Goal: Transaction & Acquisition: Purchase product/service

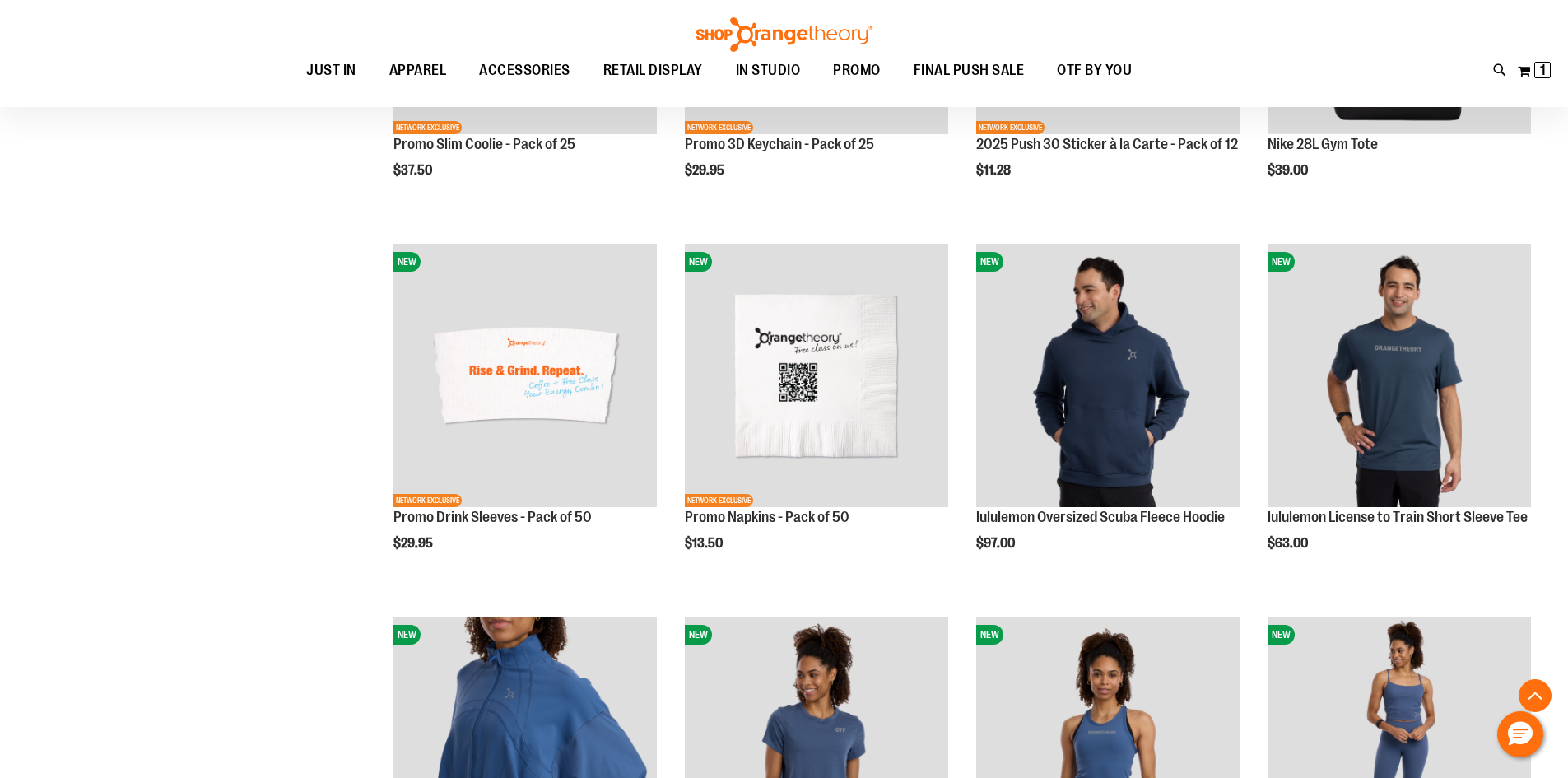
scroll to position [2633, 0]
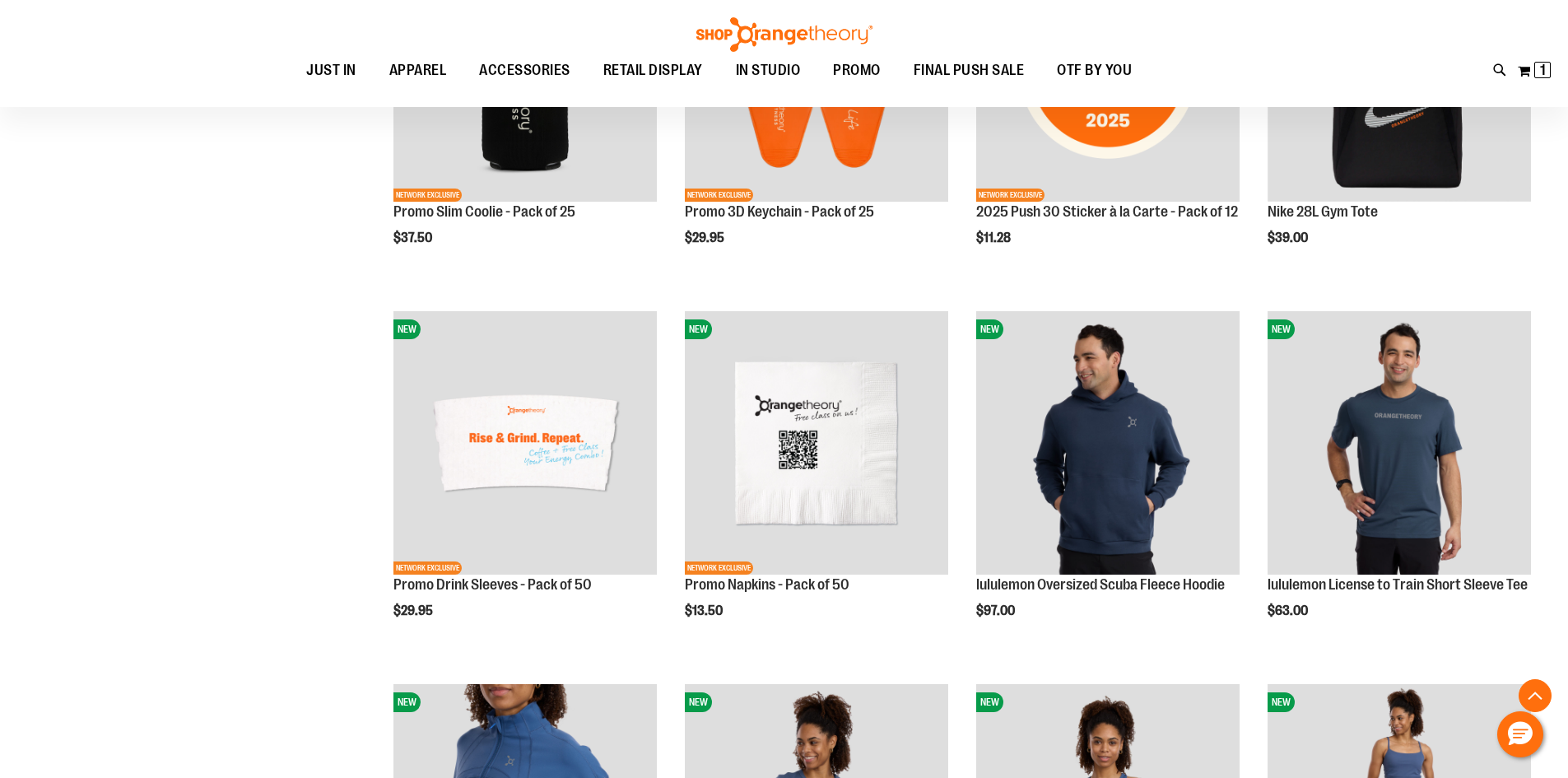
click at [618, 27] on div "Toggle Nav Search Popular Suggestions Advanced Search" at bounding box center [784, 53] width 1568 height 107
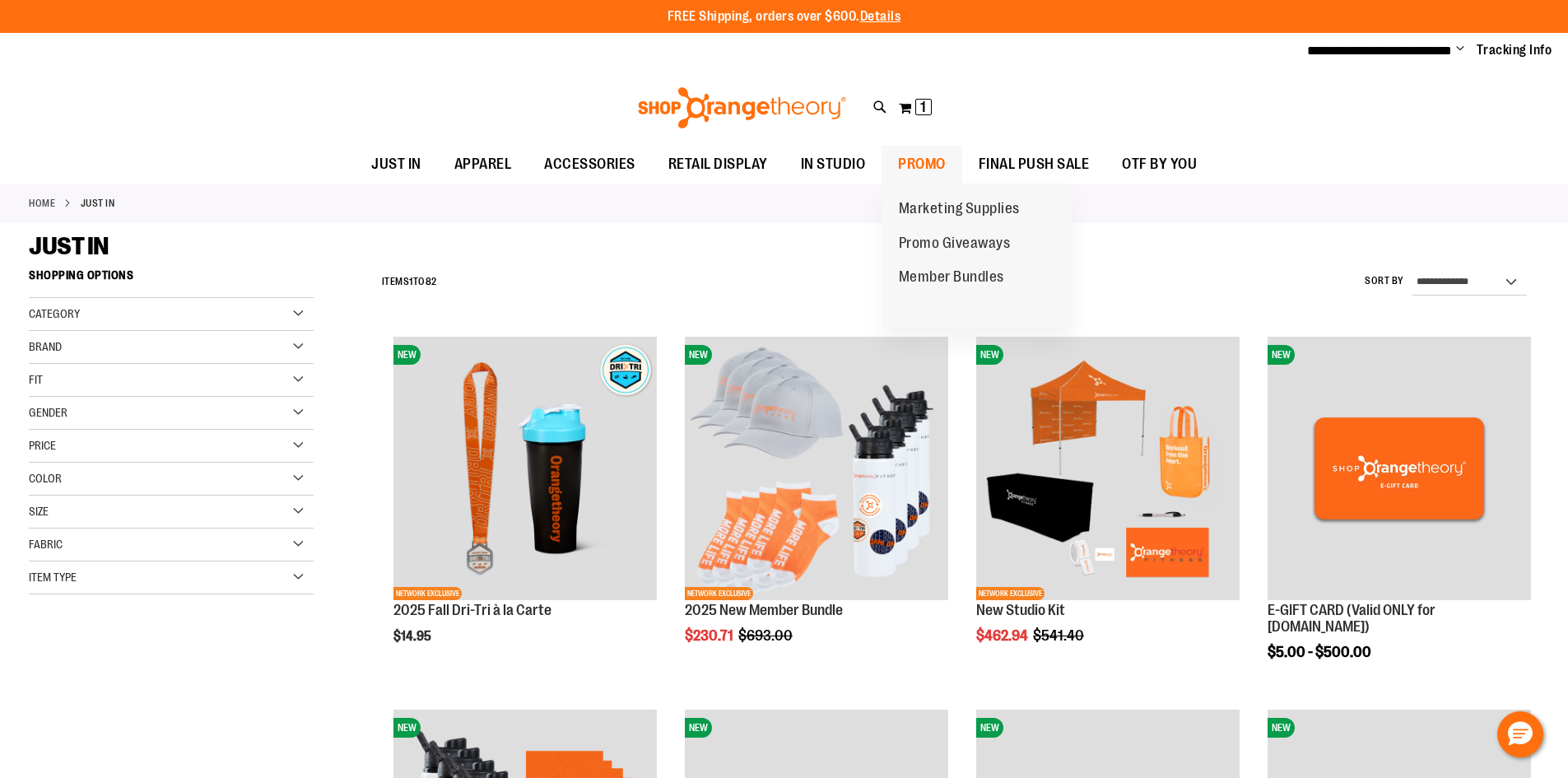
click at [935, 170] on span "PROMO" at bounding box center [921, 164] width 47 height 37
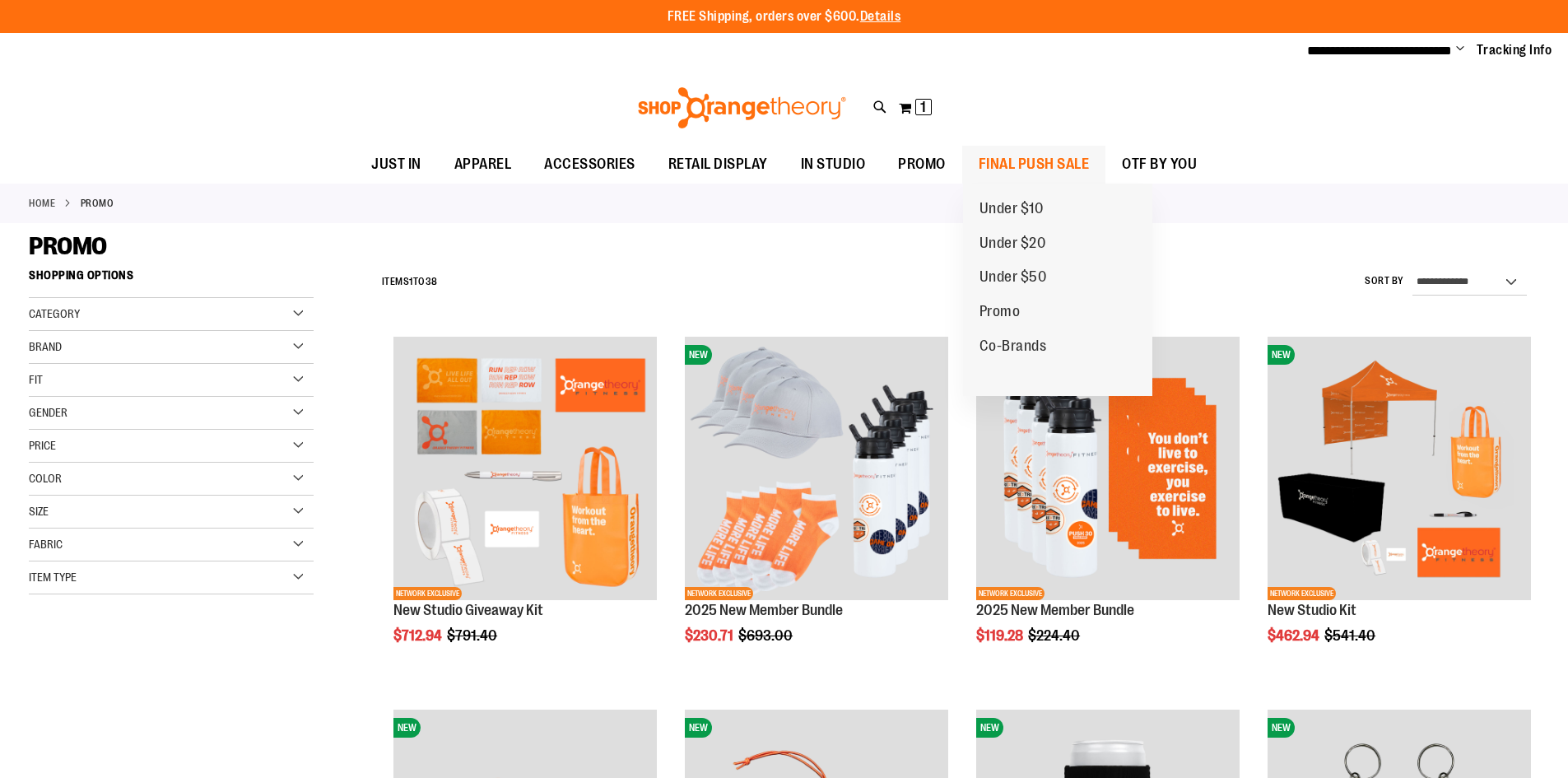
drag, startPoint x: 0, startPoint y: 0, endPoint x: 993, endPoint y: 166, distance: 1006.8
click at [993, 166] on span "FINAL PUSH SALE" at bounding box center [1033, 164] width 111 height 37
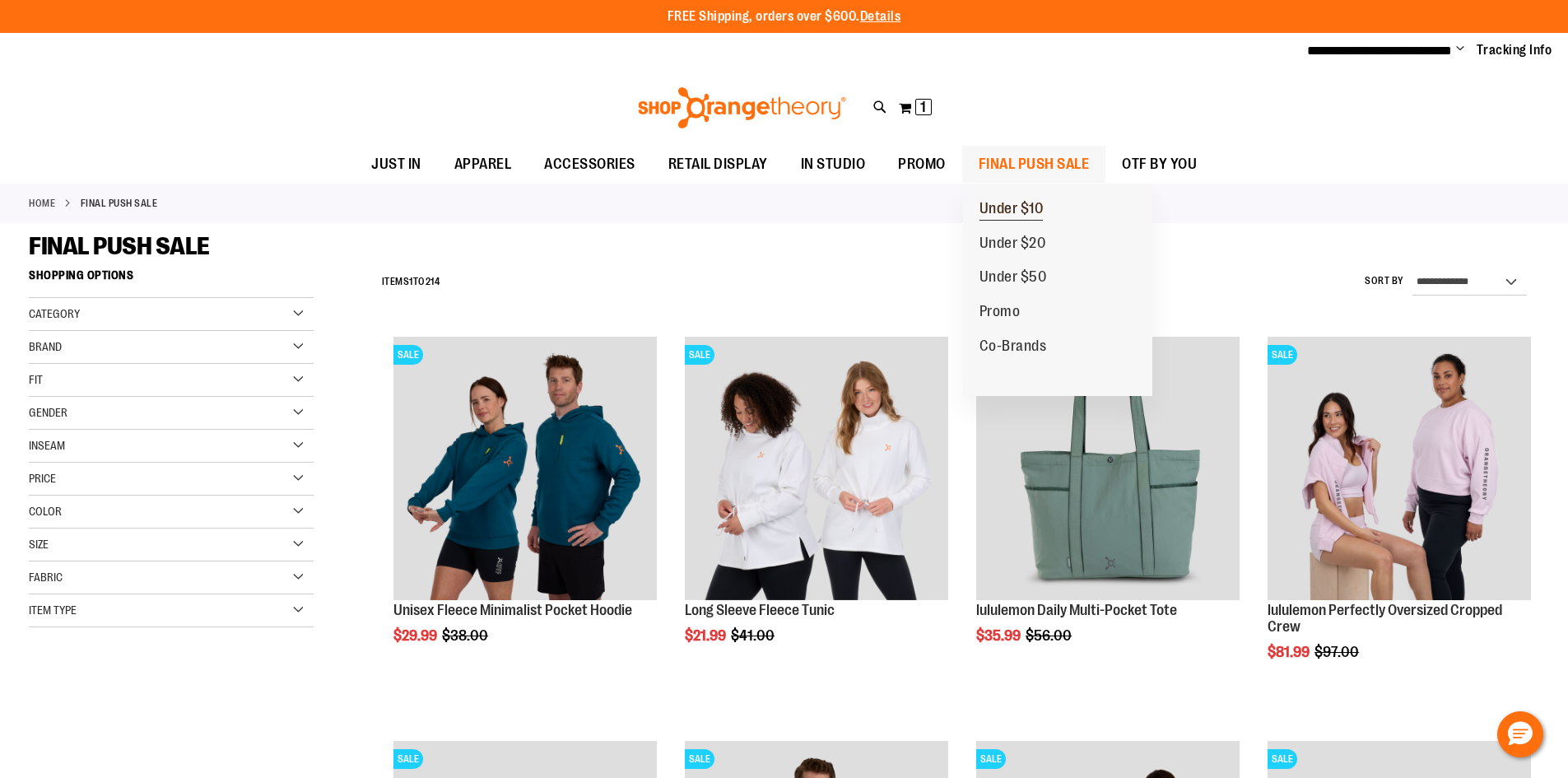
click at [1001, 215] on span "Under $10" at bounding box center [1011, 209] width 65 height 20
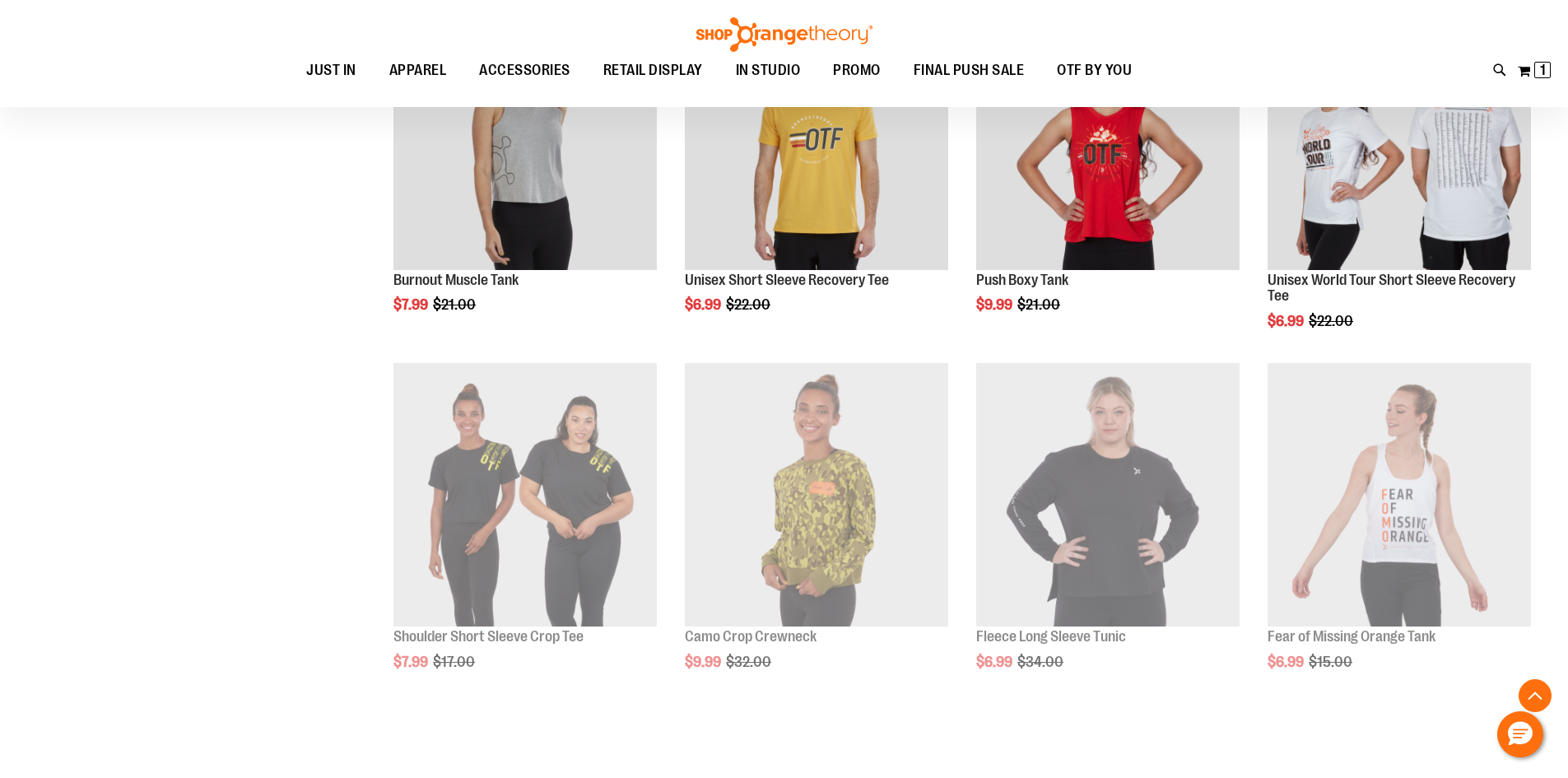
scroll to position [1051, 0]
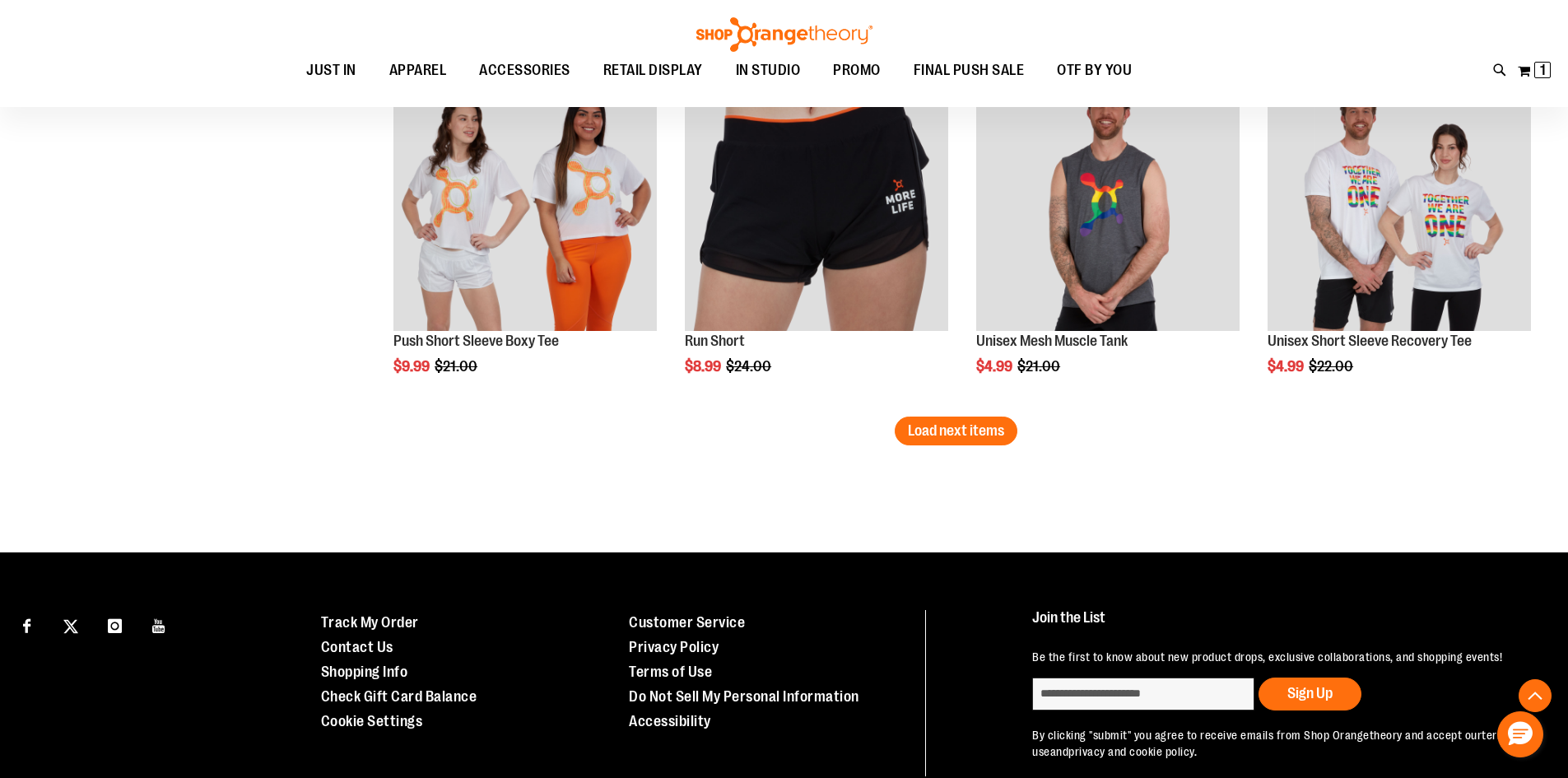
scroll to position [3192, 0]
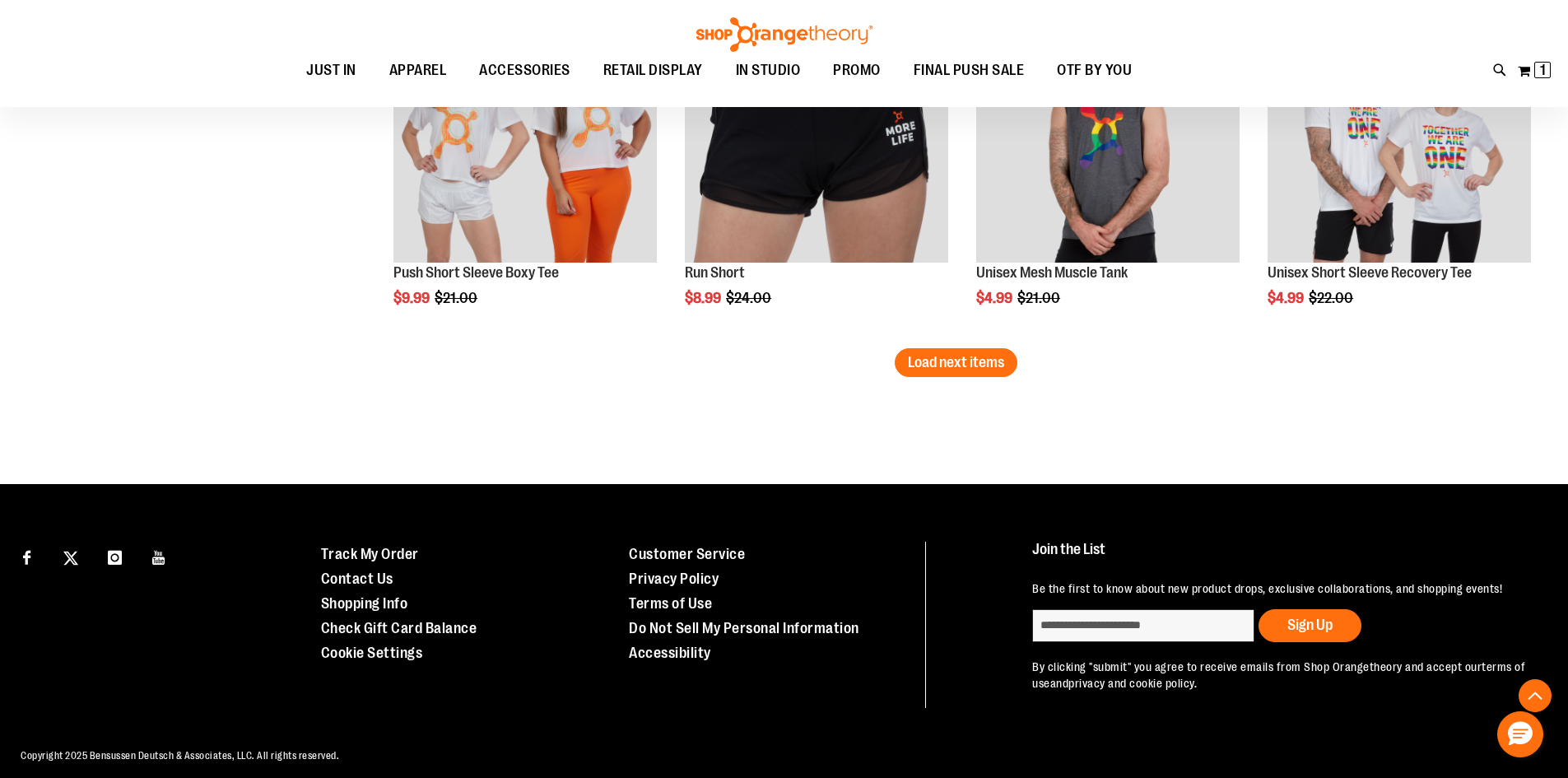
click at [957, 370] on span "Load next items" at bounding box center [956, 362] width 96 height 16
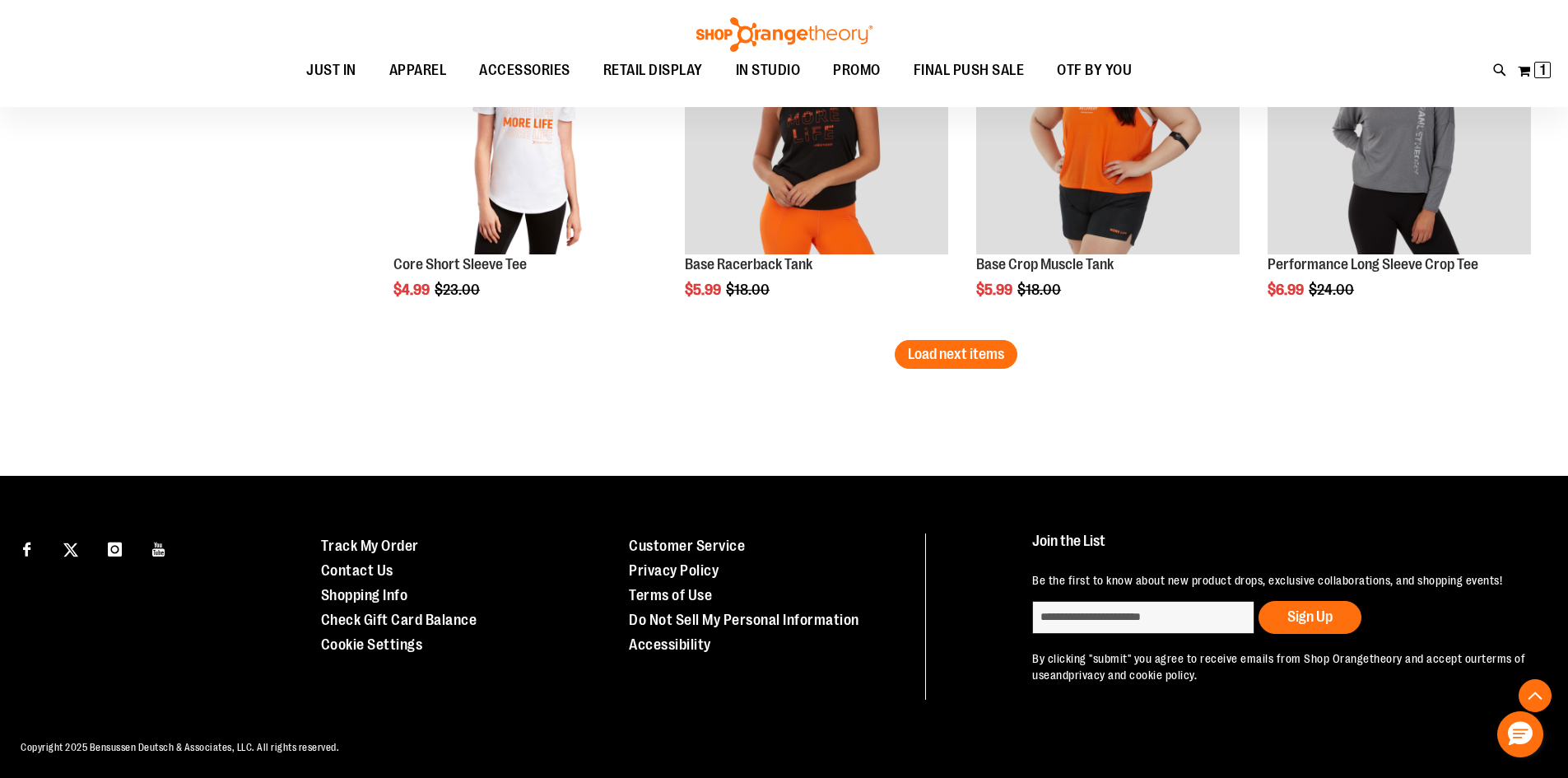
scroll to position [4277, 0]
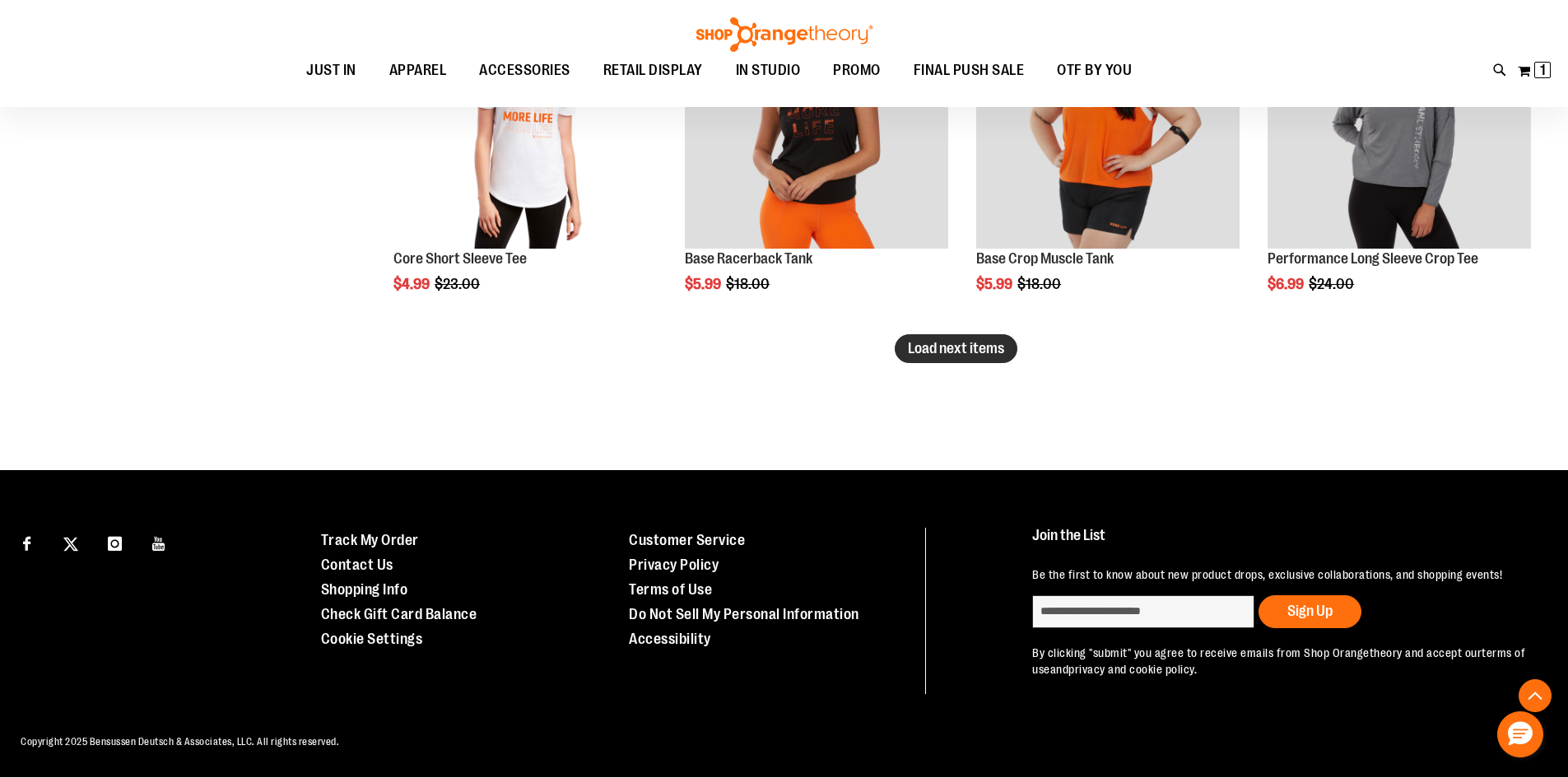
click at [986, 342] on span "Load next items" at bounding box center [956, 347] width 96 height 16
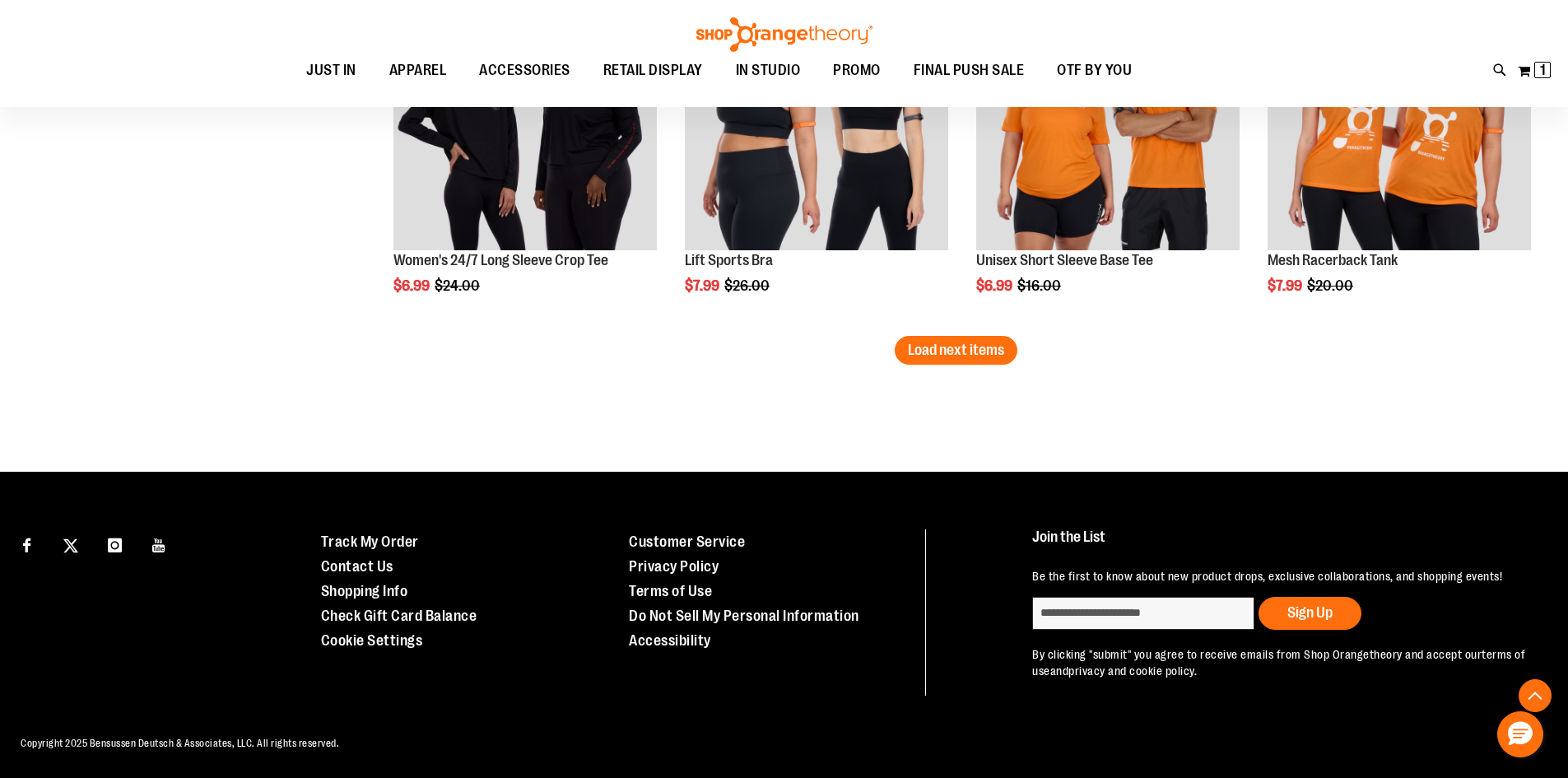
scroll to position [5347, 0]
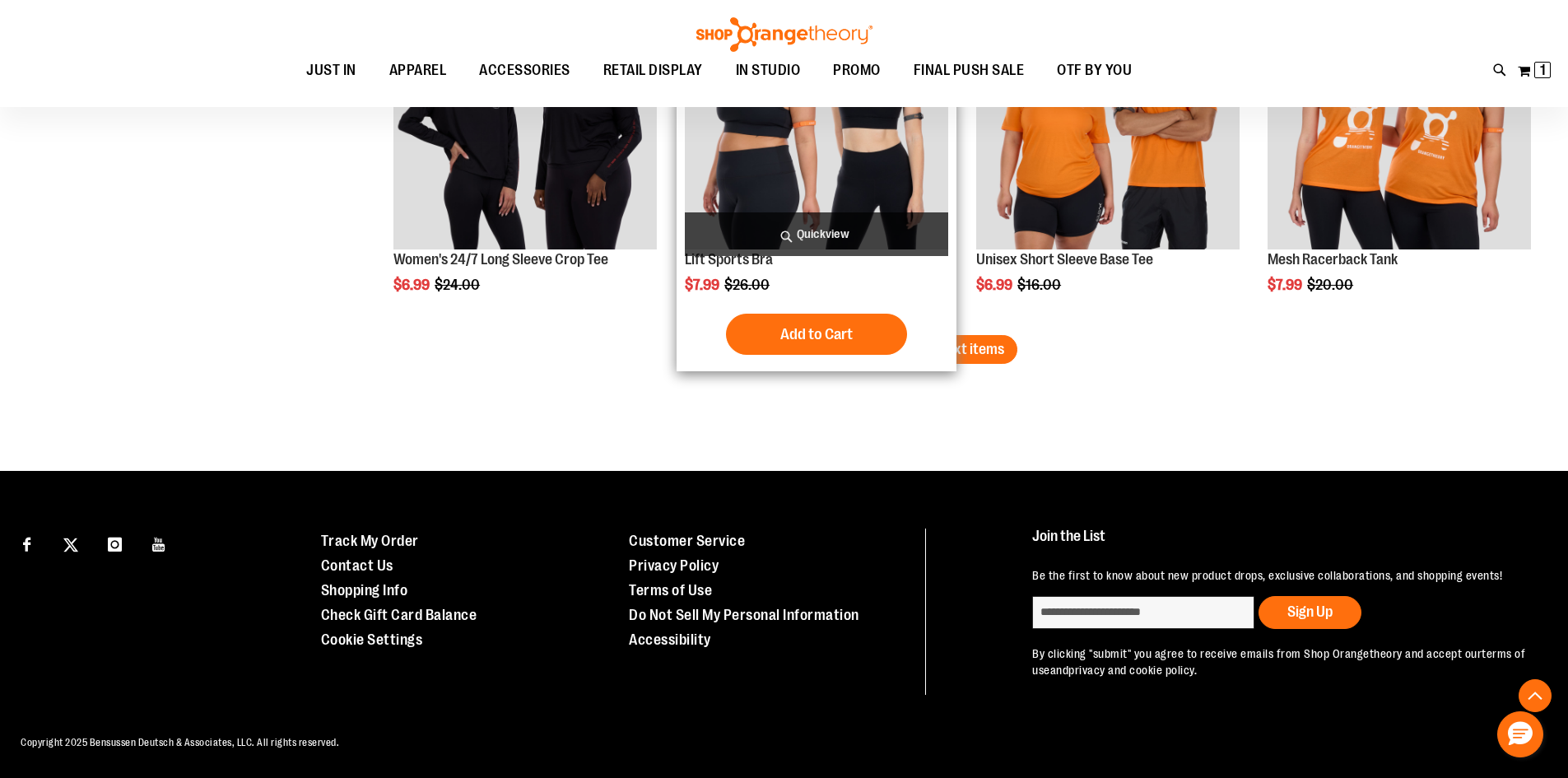
click at [931, 333] on div "Add to Cart In stock" at bounding box center [816, 334] width 263 height 42
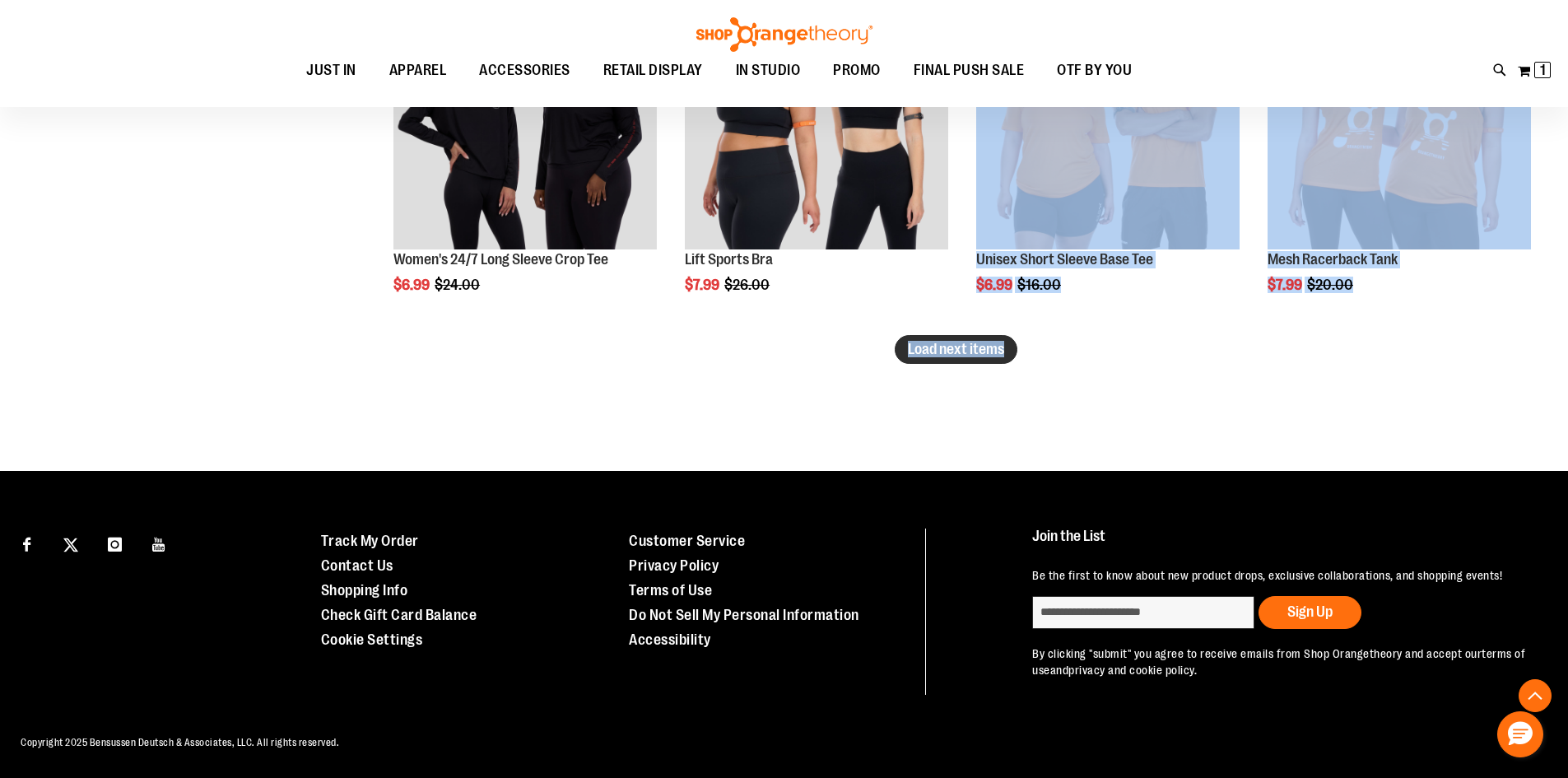
drag, startPoint x: 932, startPoint y: 333, endPoint x: 981, endPoint y: 342, distance: 49.8
click at [981, 342] on span "Load next items" at bounding box center [956, 348] width 96 height 16
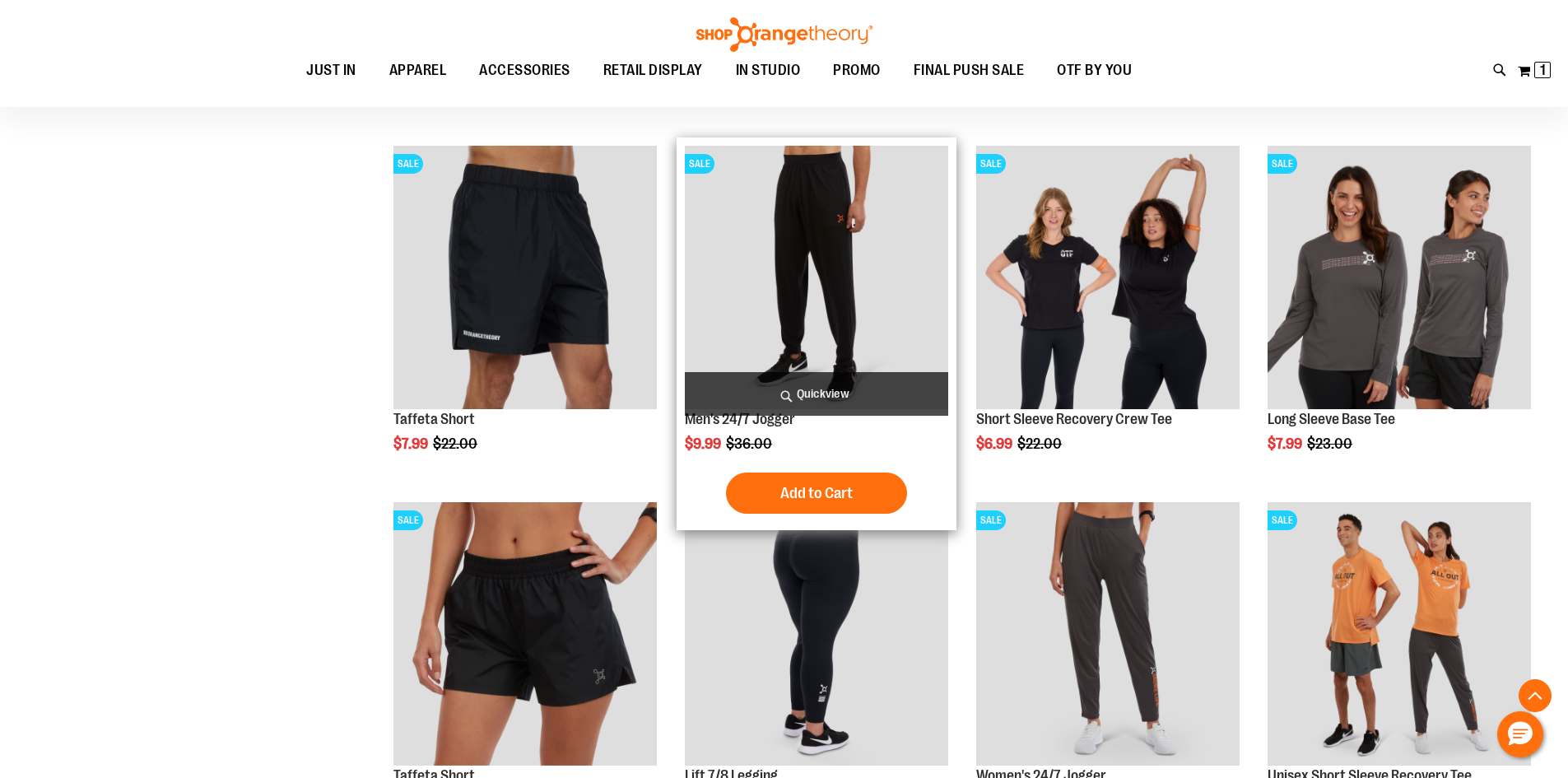
scroll to position [6088, 0]
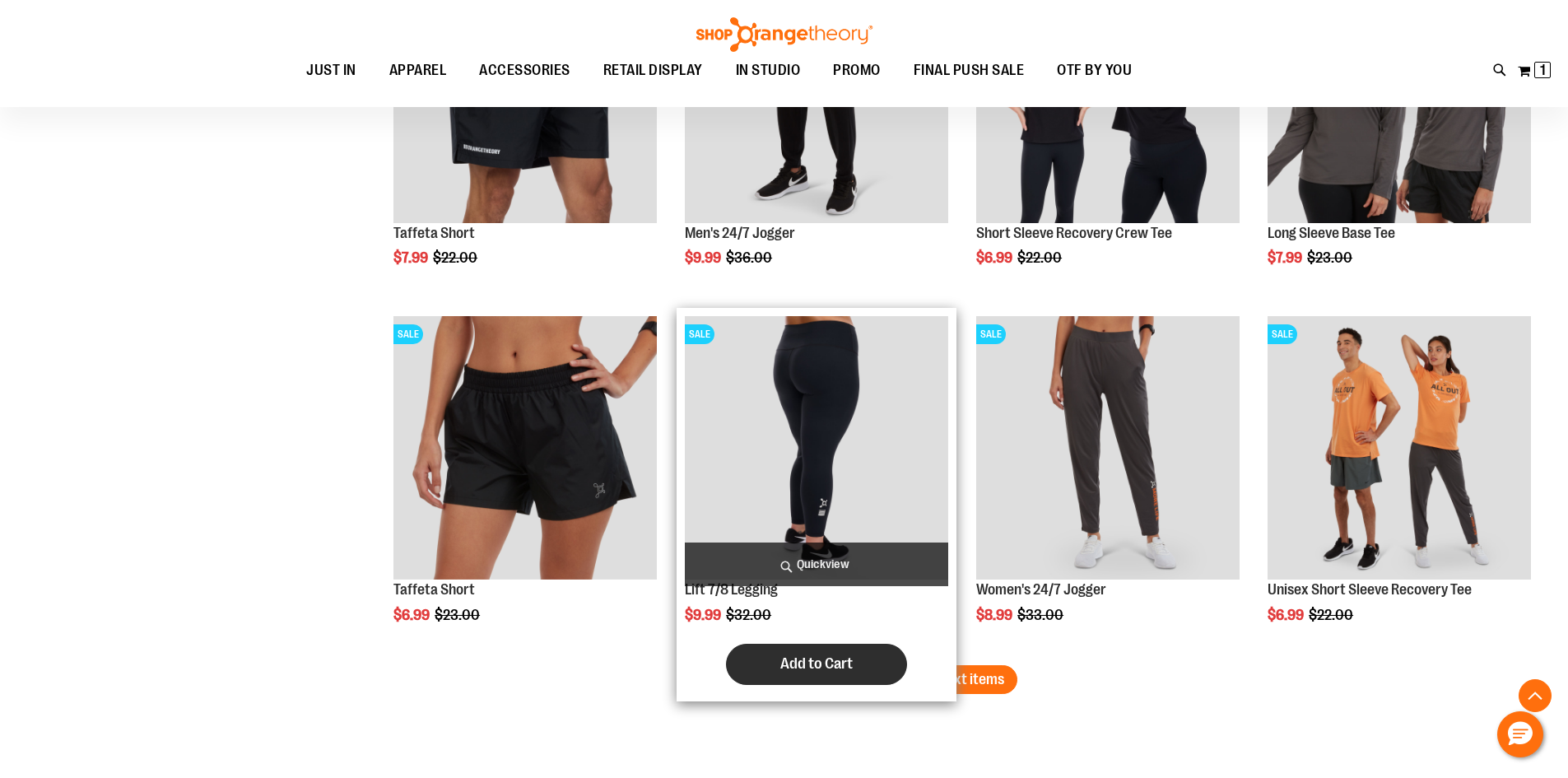
click at [761, 654] on button "Add to Cart" at bounding box center [816, 664] width 181 height 42
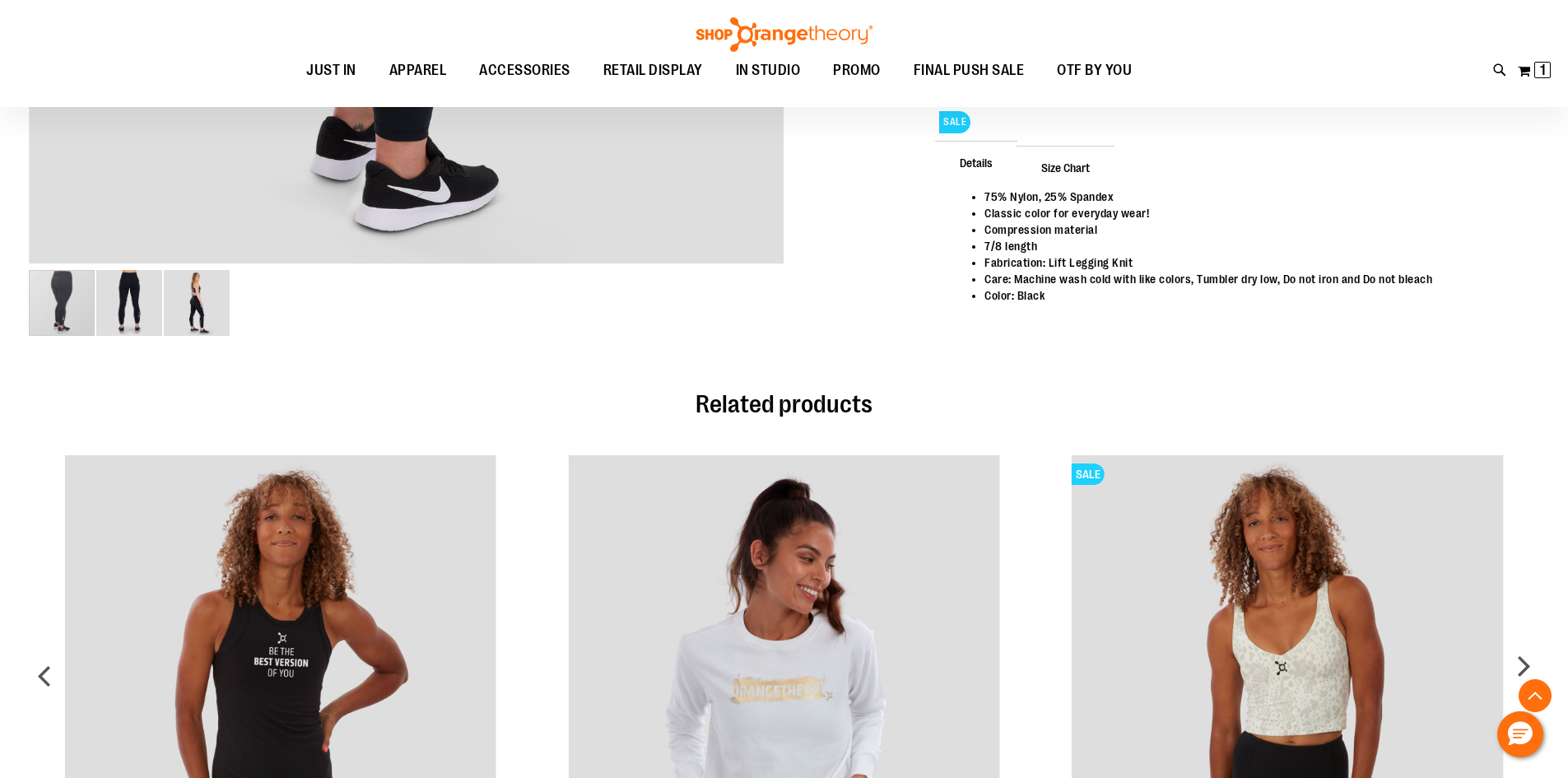
scroll to position [740, 0]
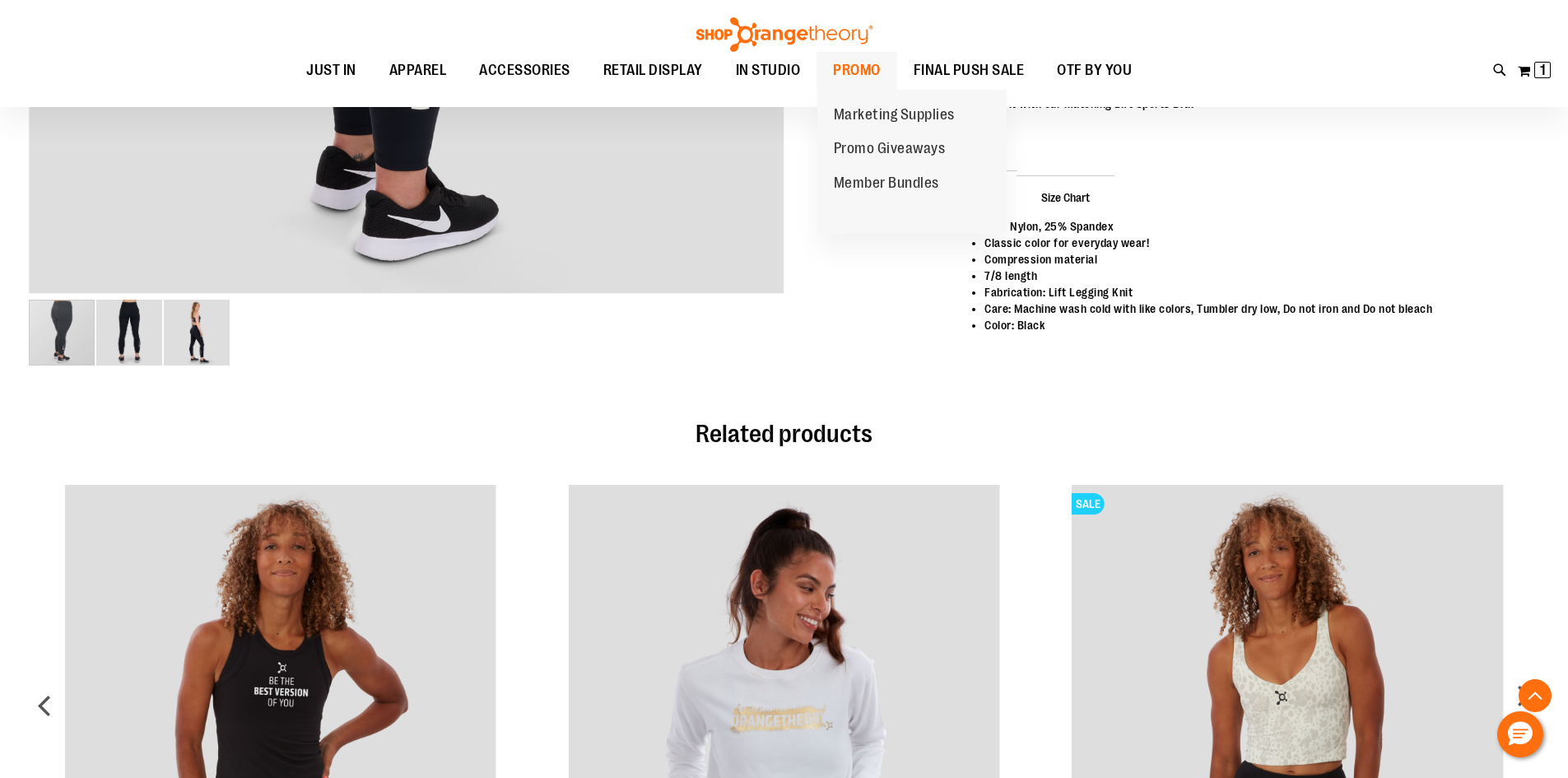
click at [852, 69] on span "PROMO" at bounding box center [856, 70] width 47 height 37
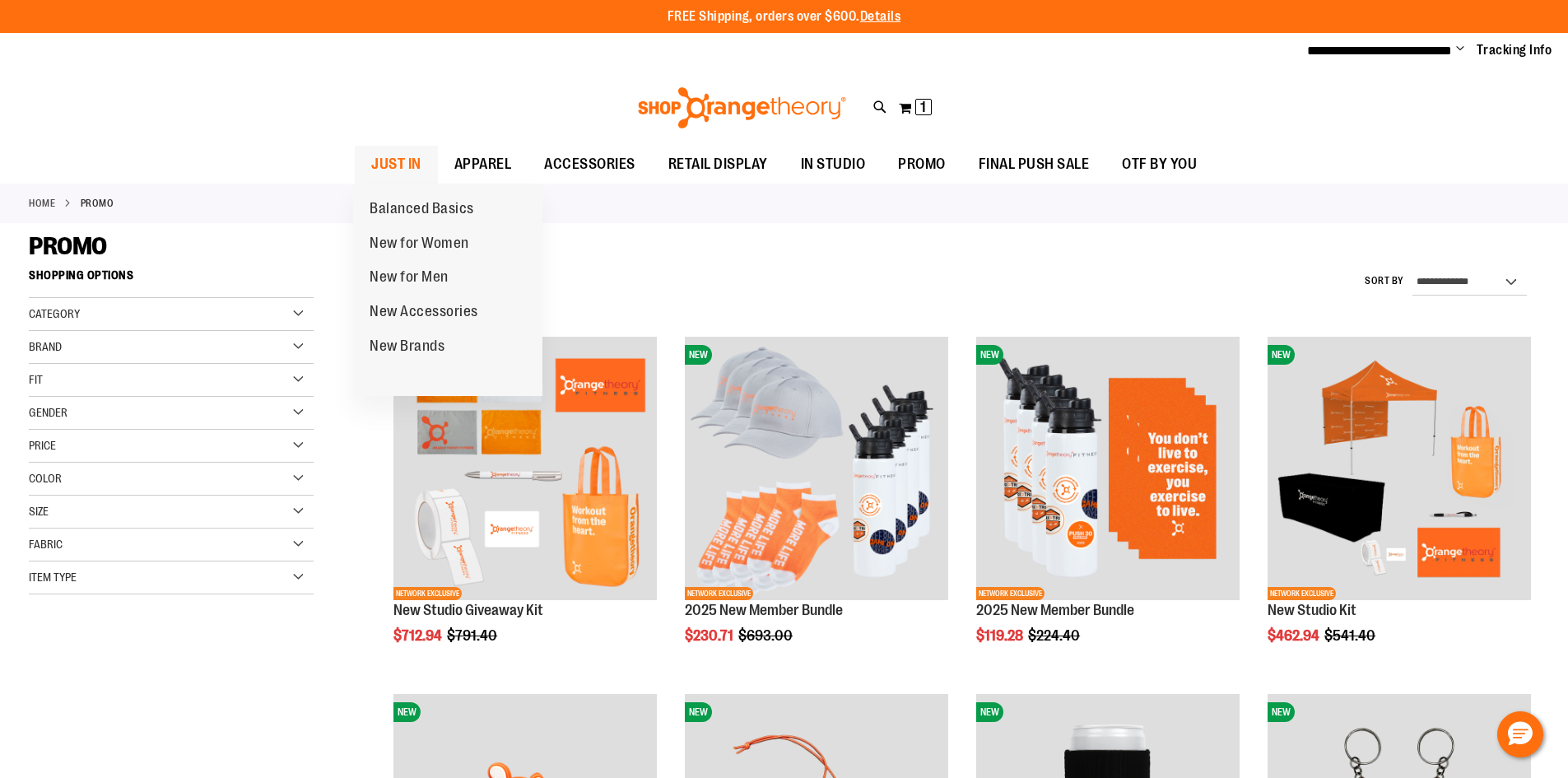
click at [415, 165] on span "JUST IN" at bounding box center [397, 164] width 50 height 37
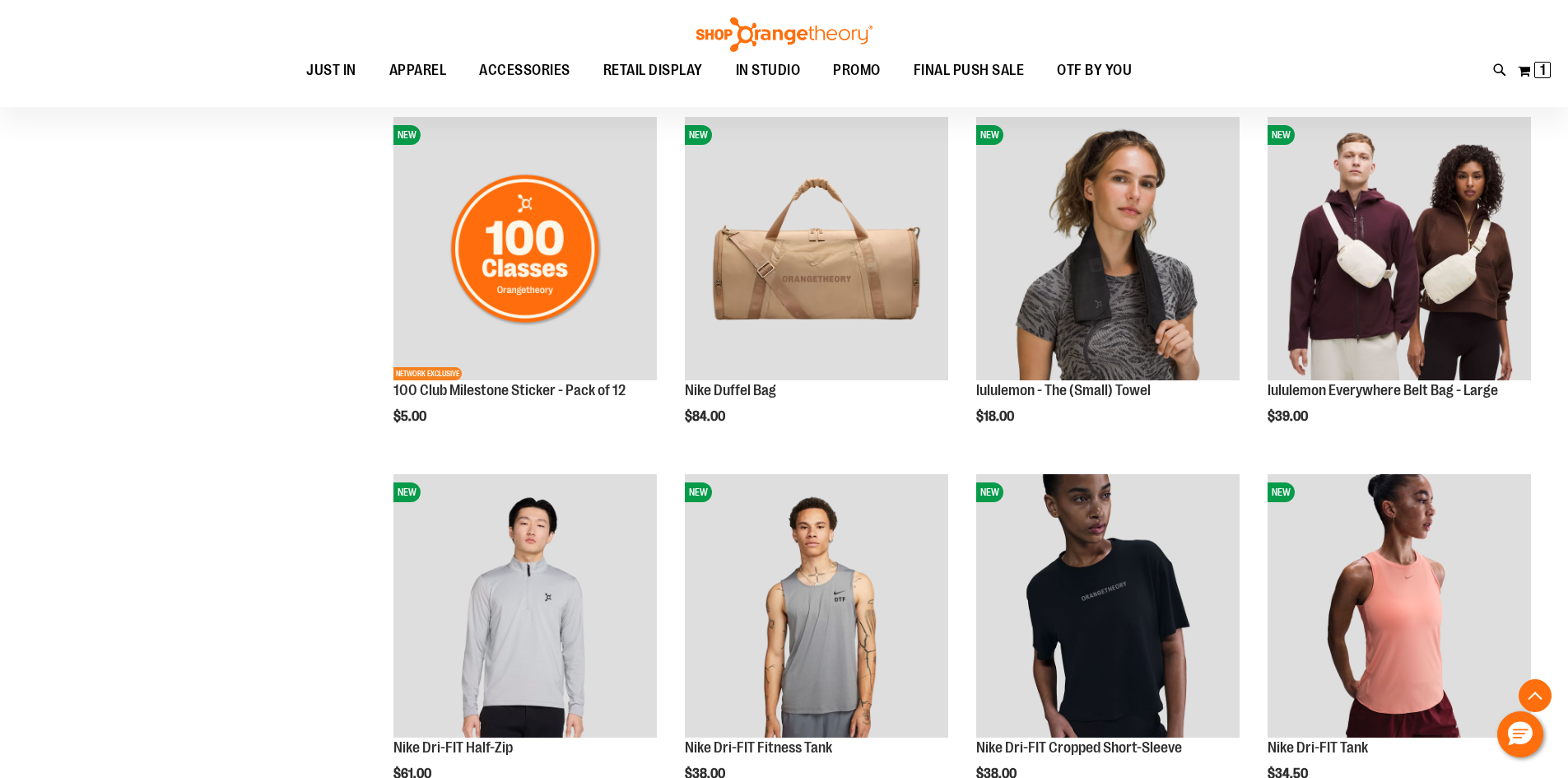
scroll to position [1298, 0]
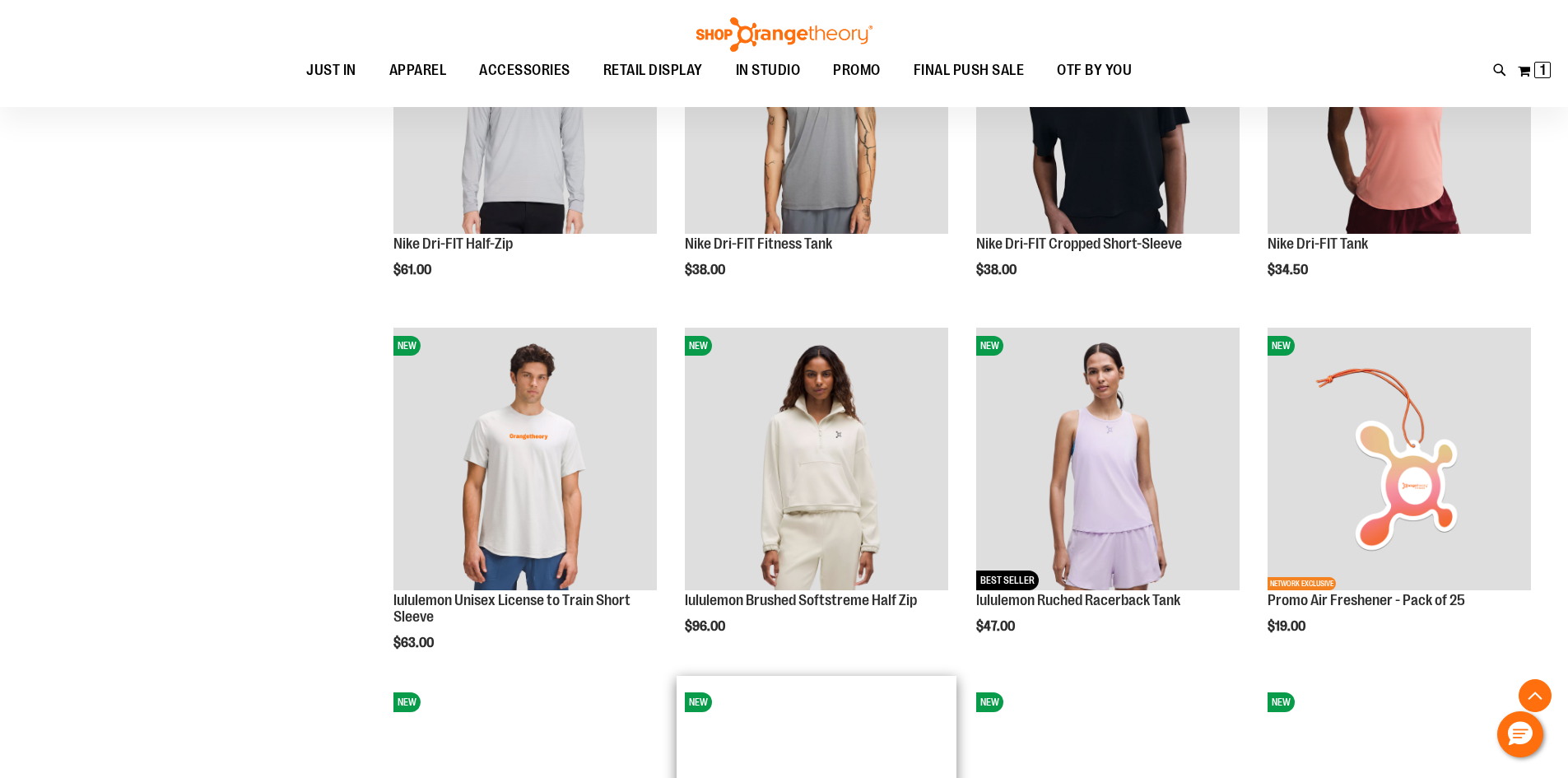
scroll to position [1792, 0]
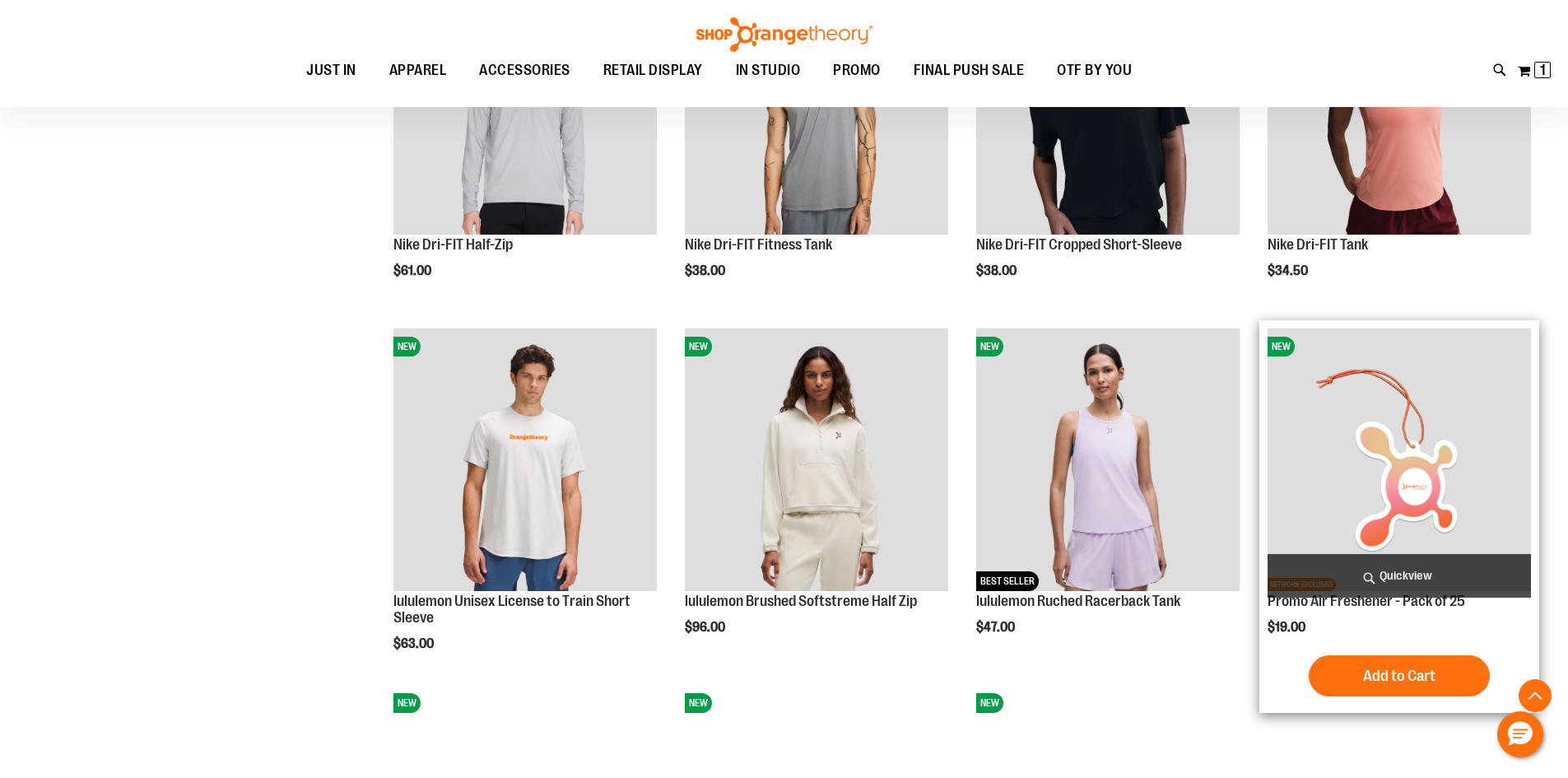
click at [1472, 441] on img "product" at bounding box center [1398, 459] width 263 height 264
click at [1390, 673] on span "Add to Cart" at bounding box center [1398, 676] width 72 height 18
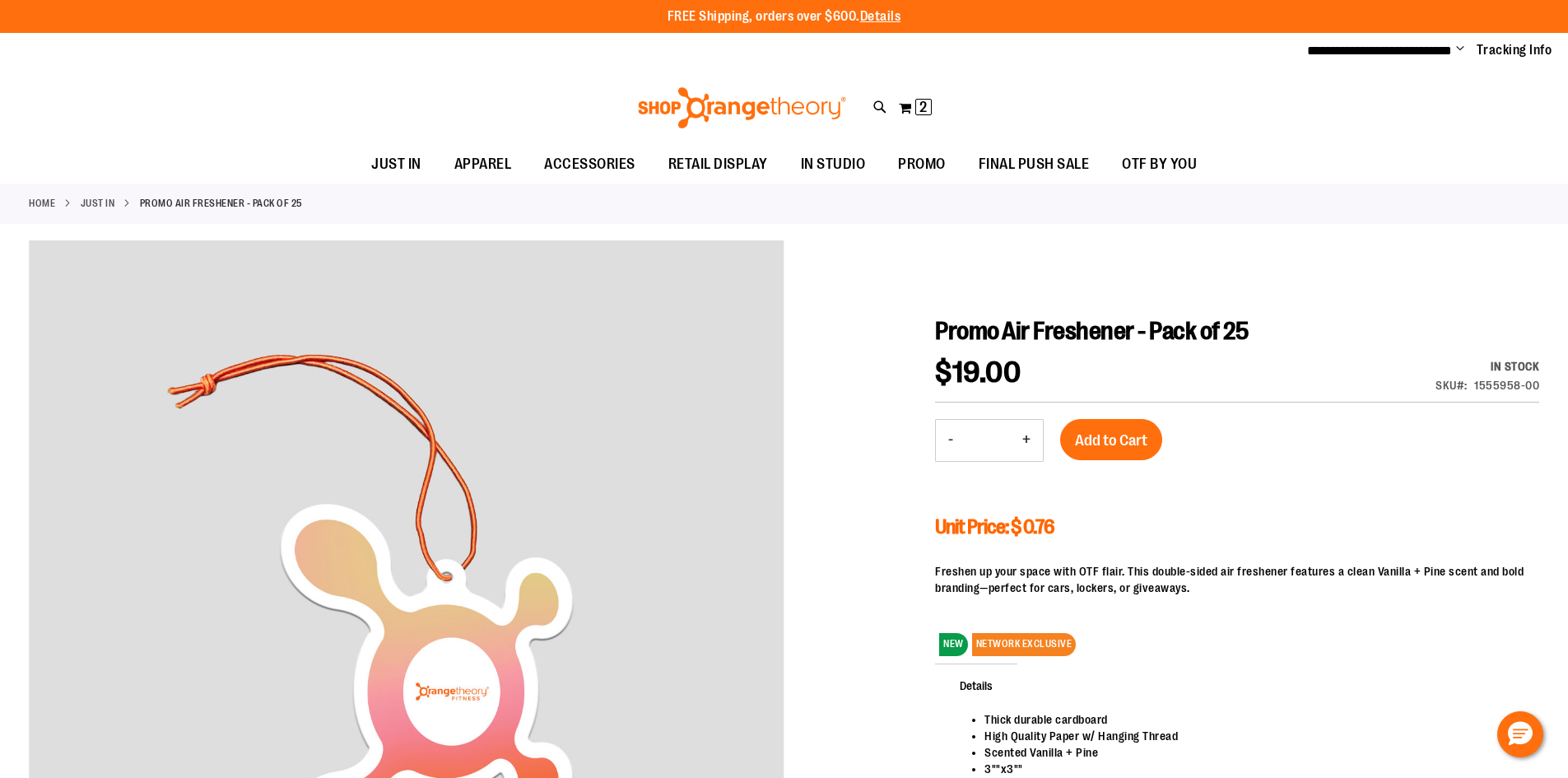
click at [1028, 439] on button "+" at bounding box center [1026, 440] width 33 height 42
type input "*"
click at [1086, 444] on span "Add to Cart" at bounding box center [1111, 440] width 72 height 18
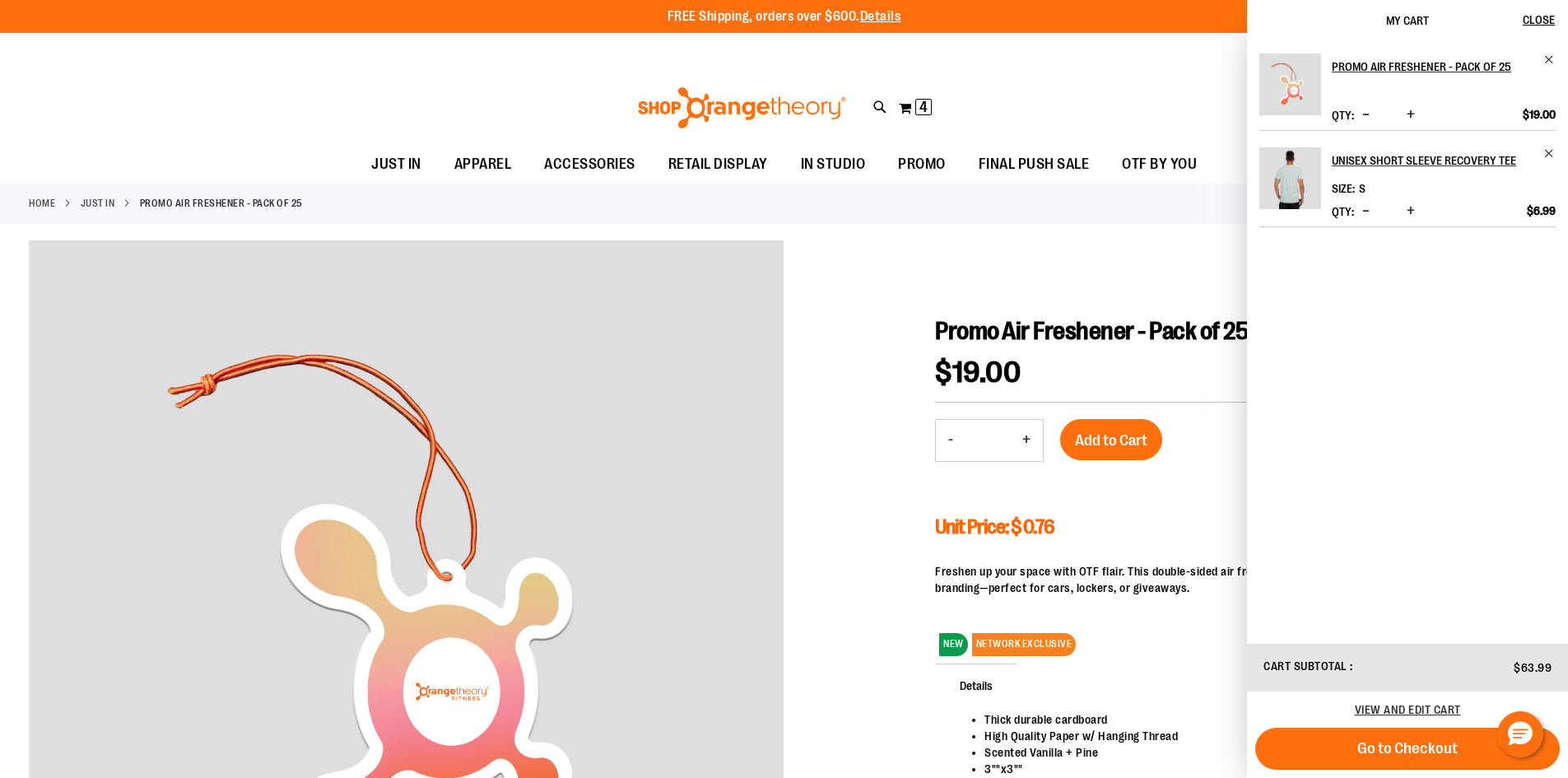
click at [1366, 113] on span "Decrease product quantity" at bounding box center [1366, 114] width 8 height 16
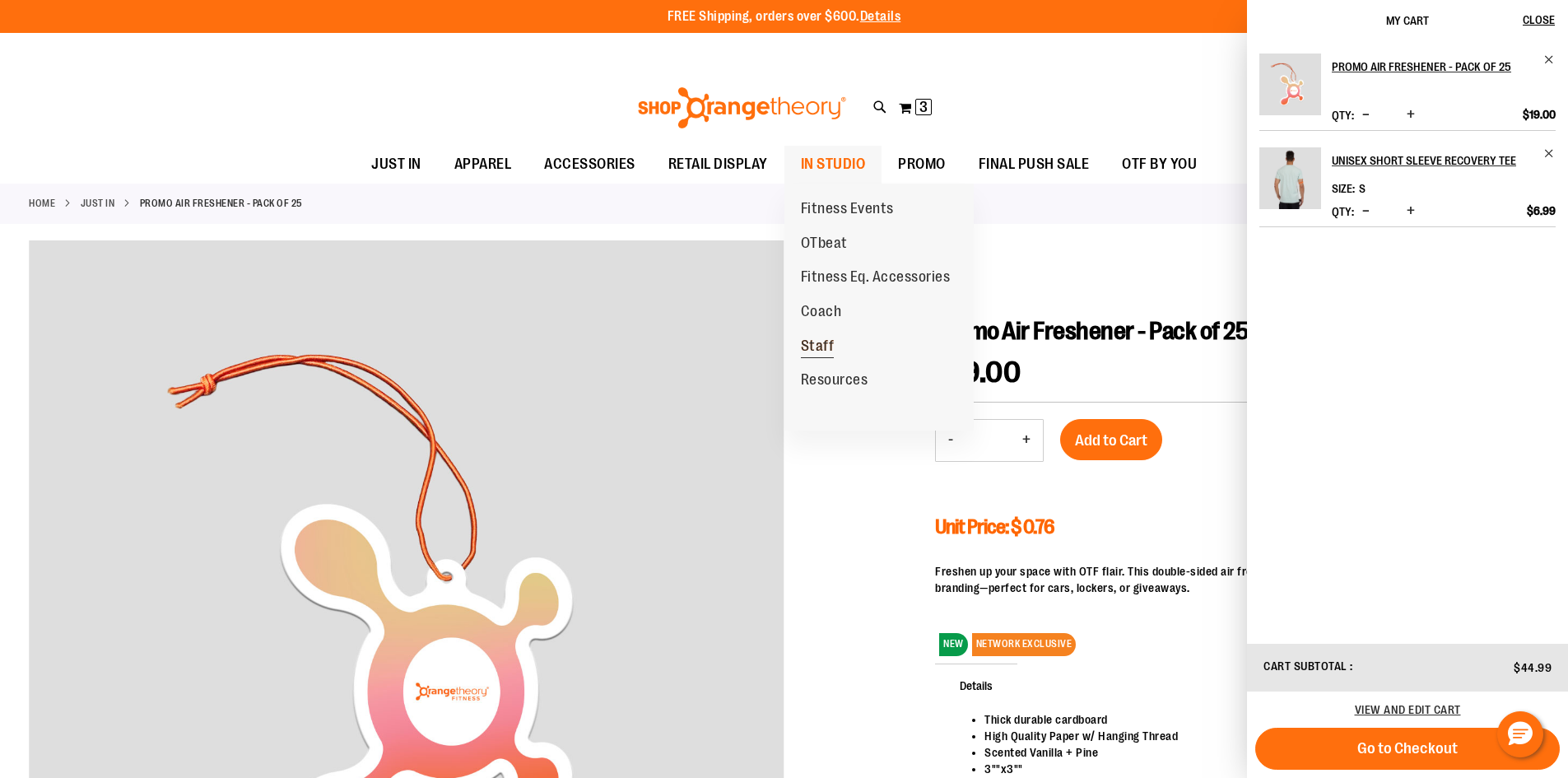
click at [820, 354] on span "Staff" at bounding box center [817, 347] width 34 height 20
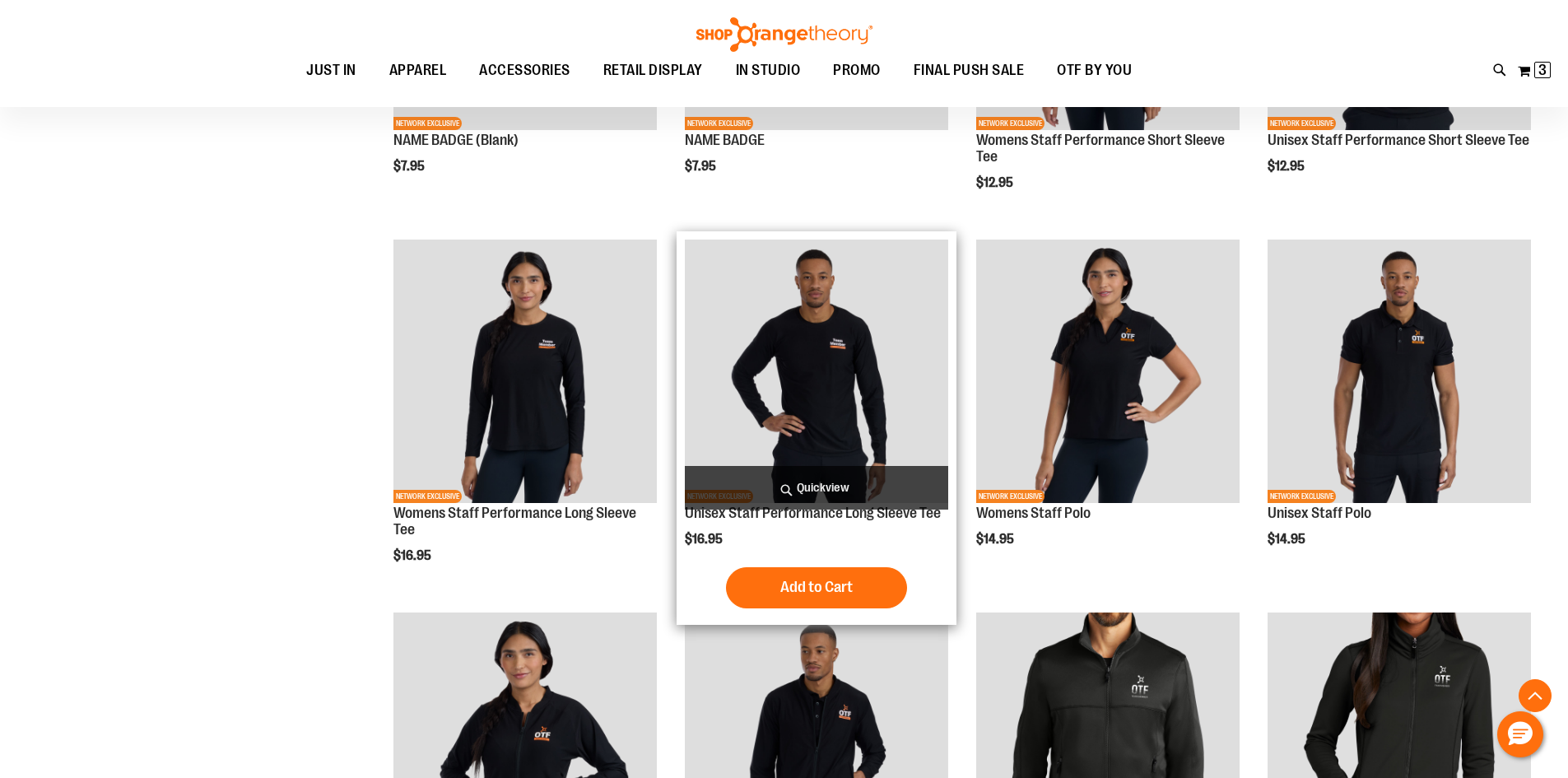
scroll to position [493, 0]
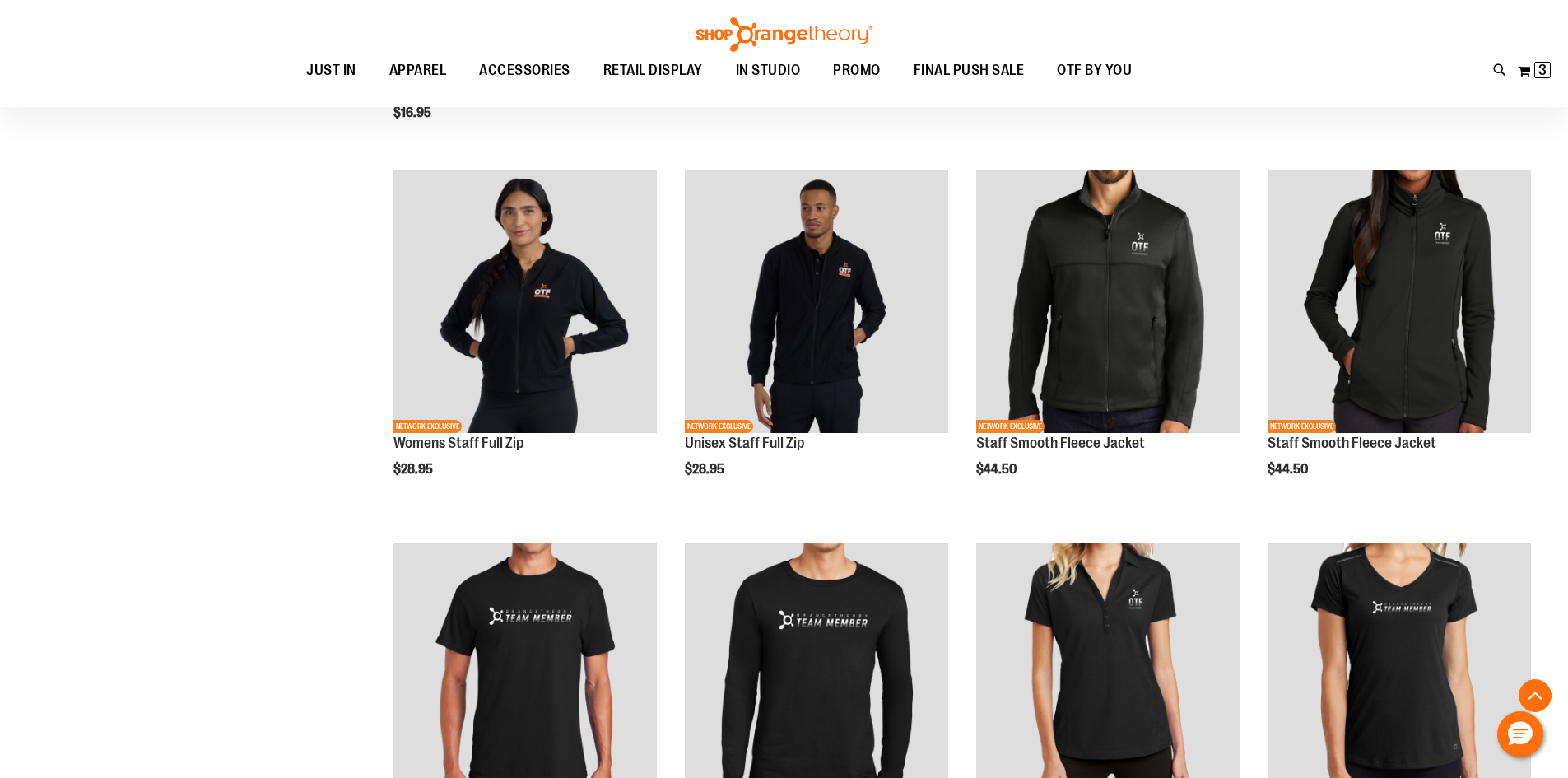
scroll to position [740, 0]
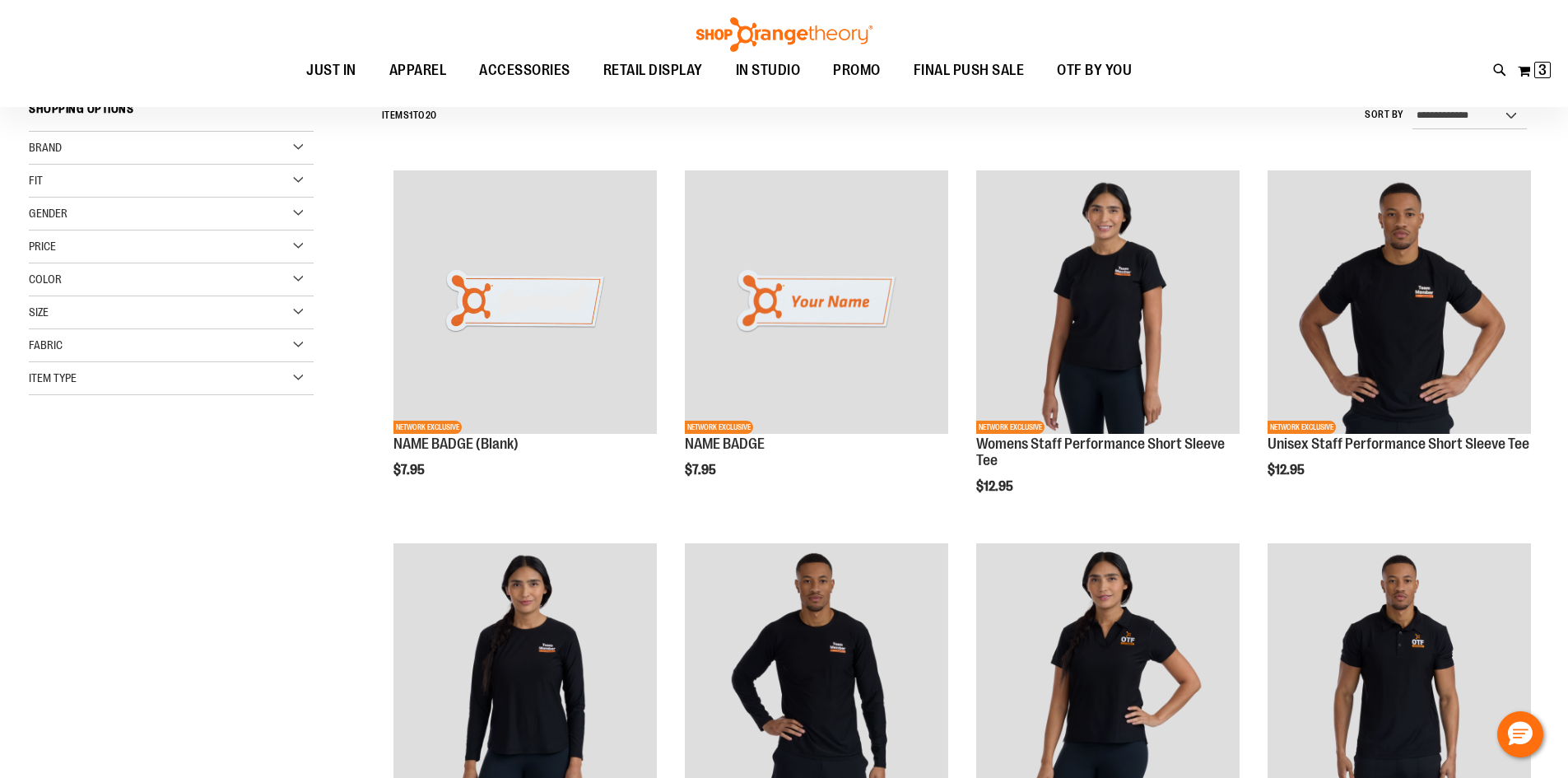
scroll to position [164, 0]
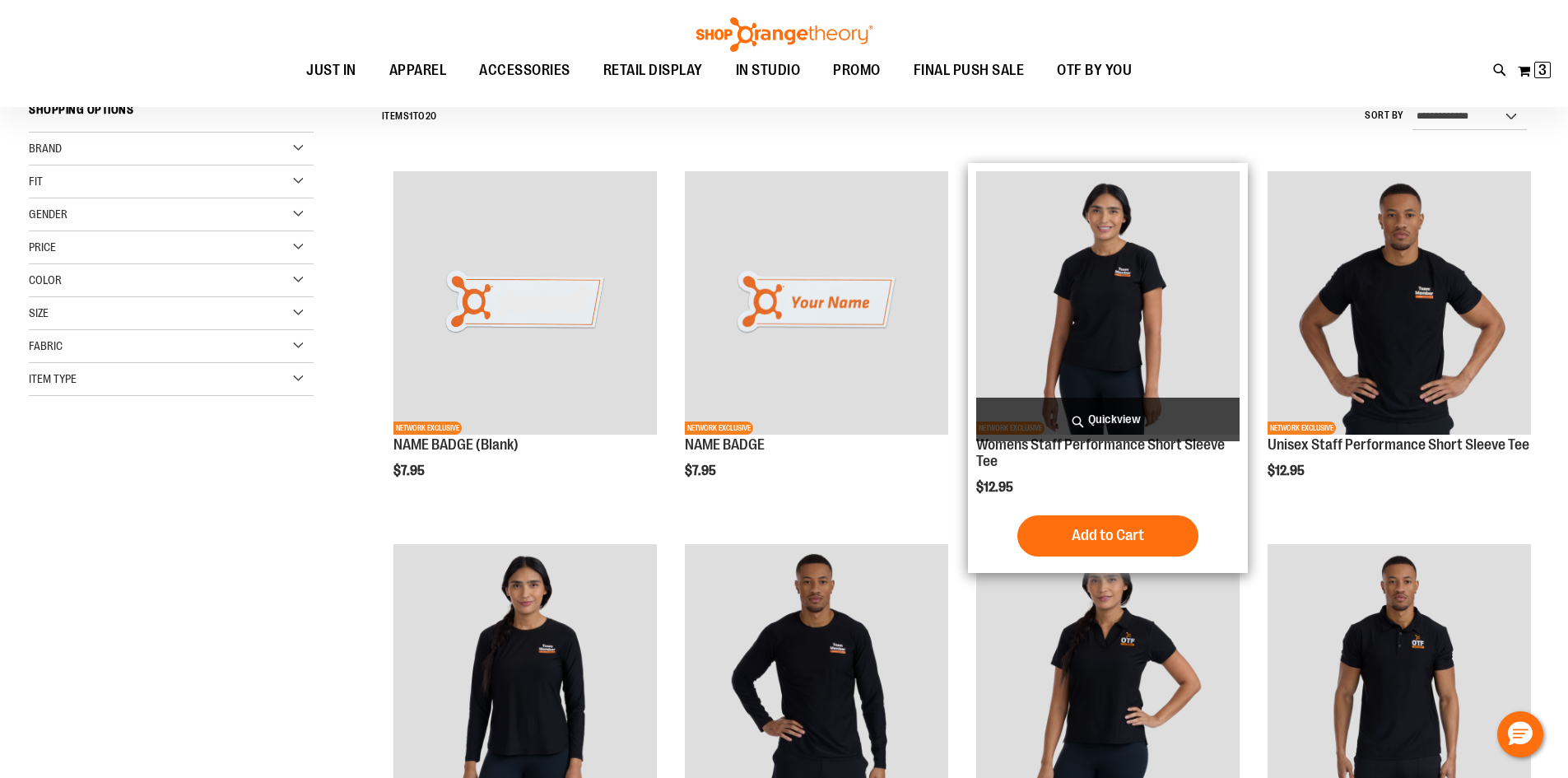
click at [1071, 295] on img "product" at bounding box center [1108, 302] width 263 height 264
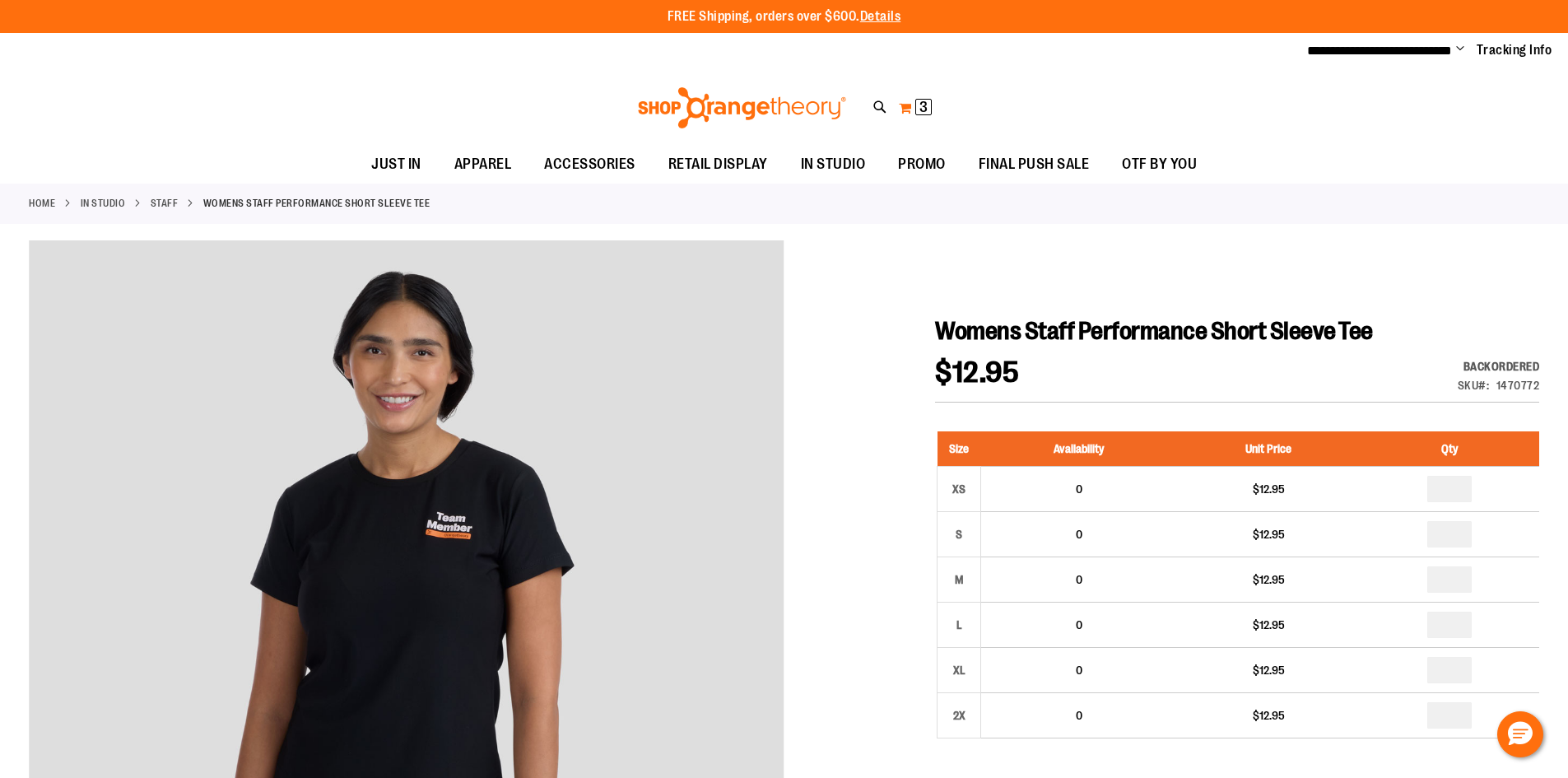
click at [920, 103] on span "3" at bounding box center [923, 106] width 9 height 16
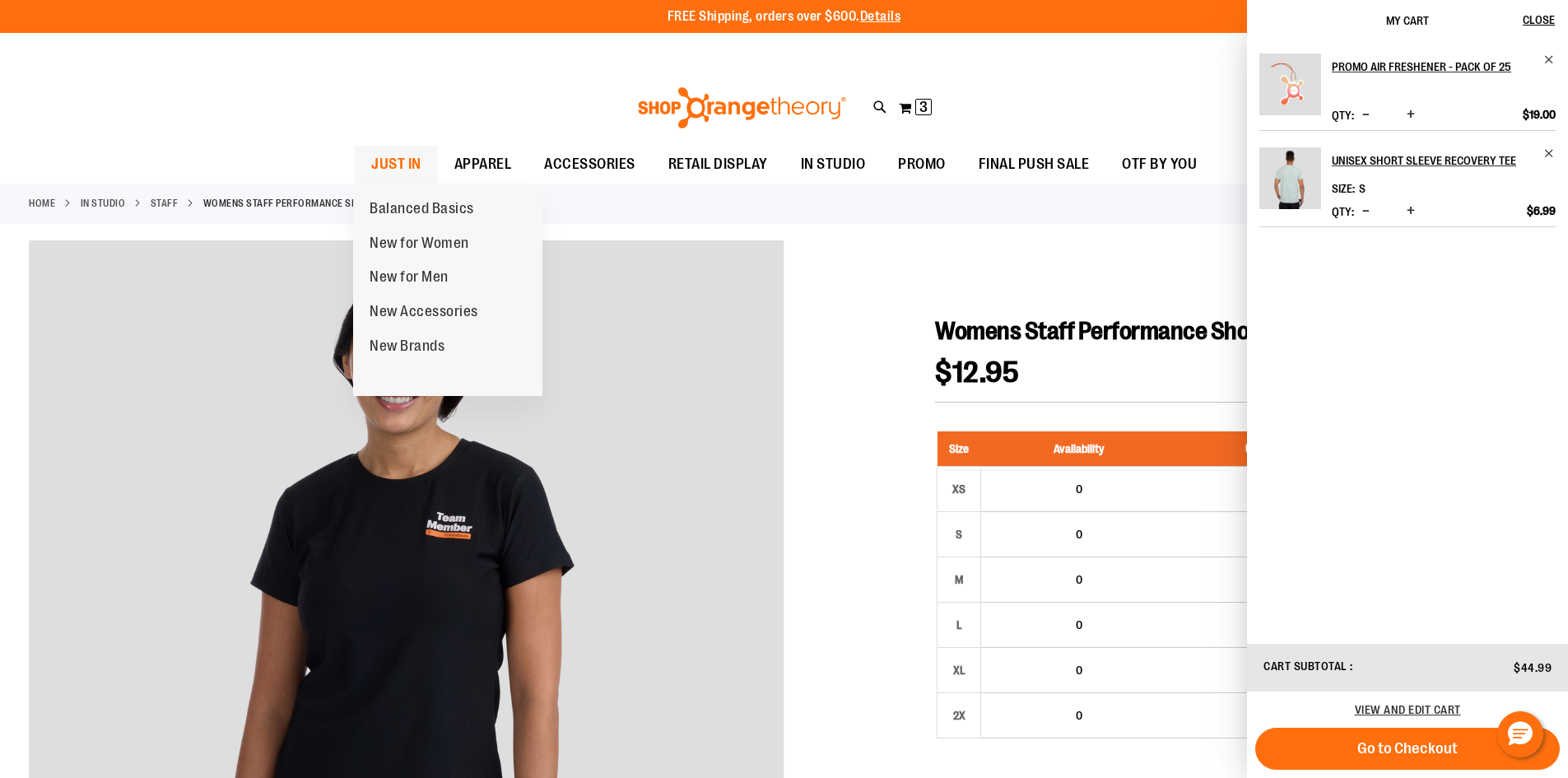
click at [400, 175] on span "JUST IN" at bounding box center [397, 164] width 50 height 37
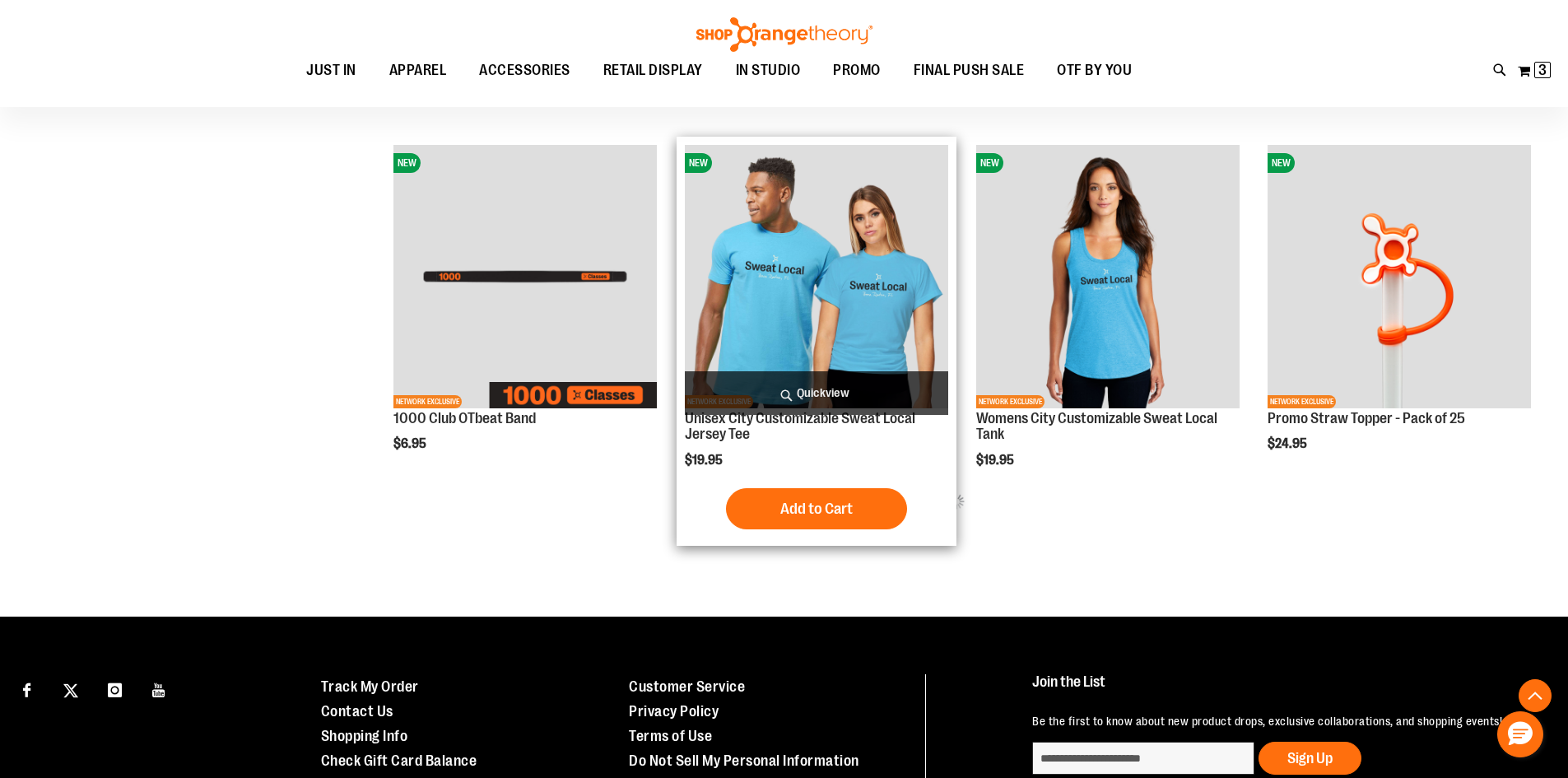
scroll to position [1051, 0]
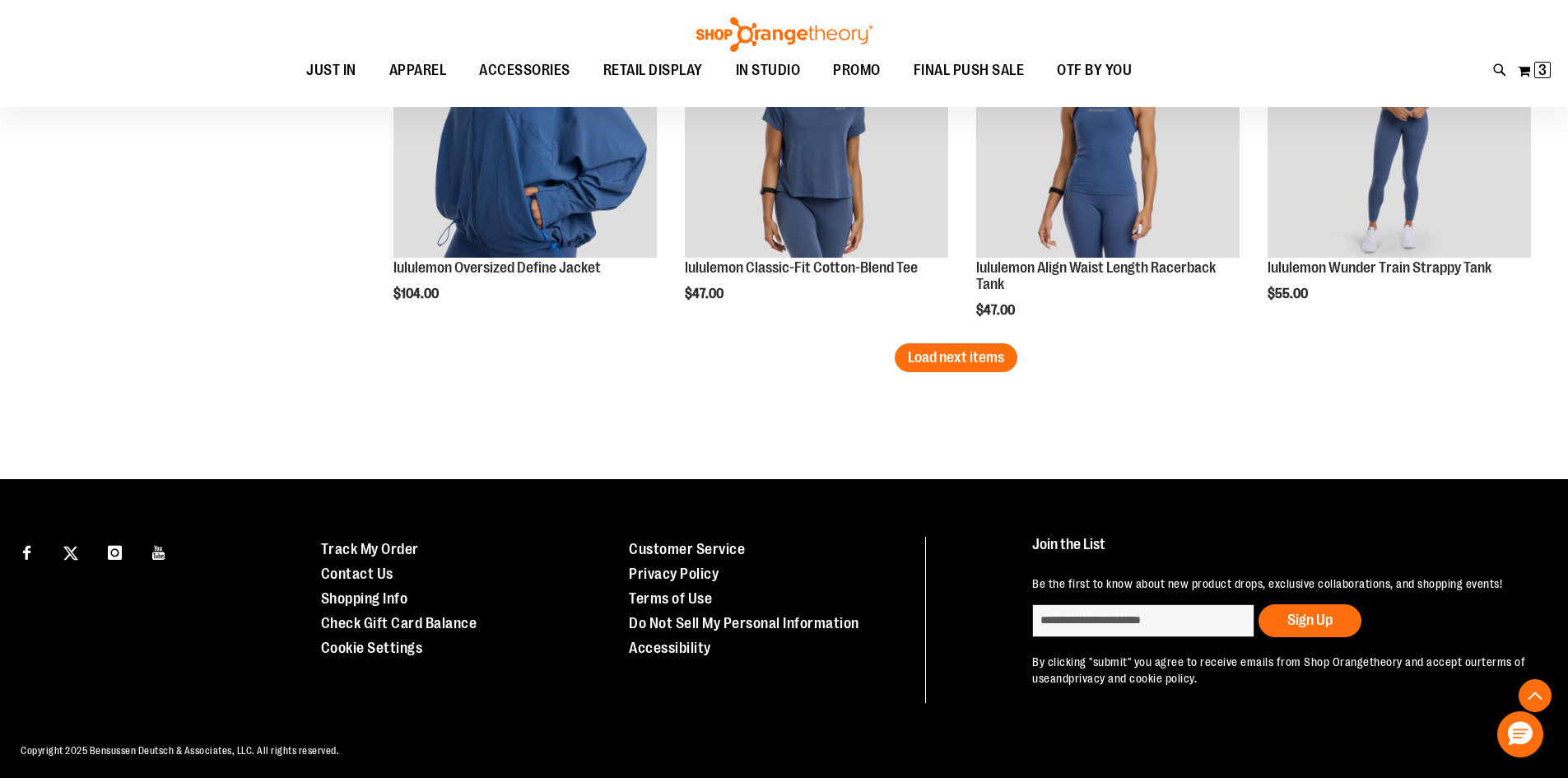
scroll to position [3206, 0]
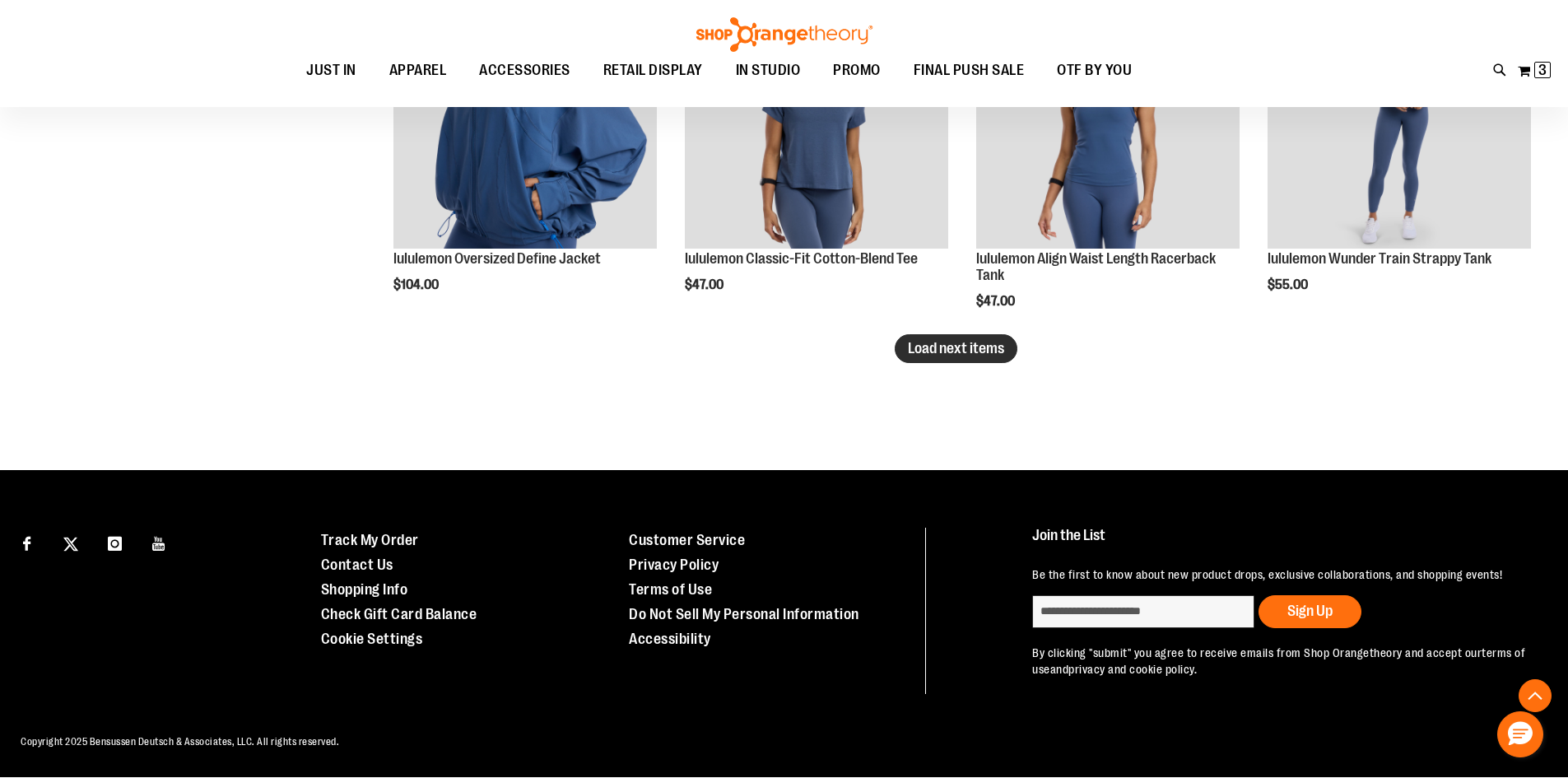
click at [943, 341] on span "Load next items" at bounding box center [956, 347] width 96 height 16
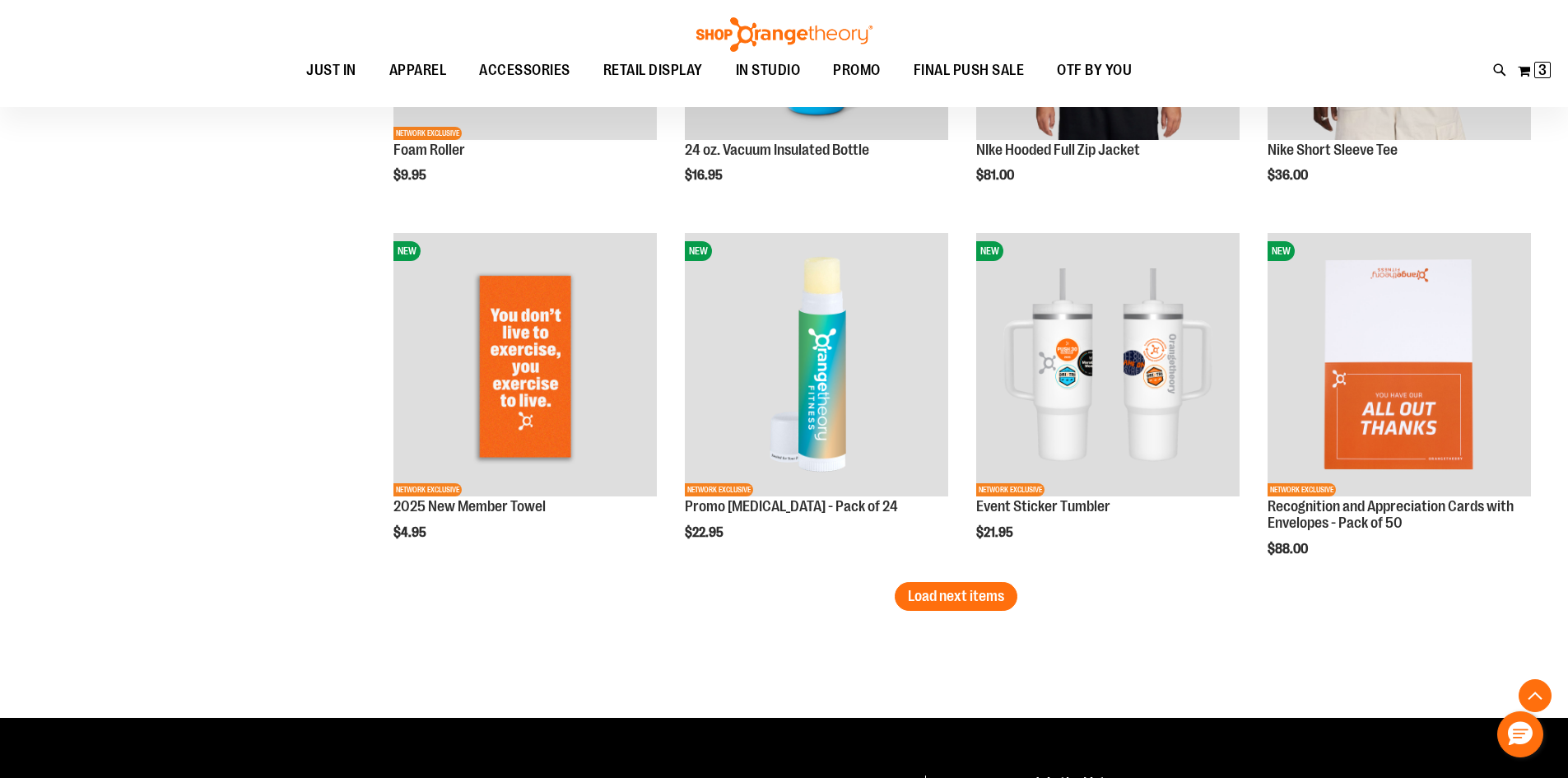
scroll to position [3947, 0]
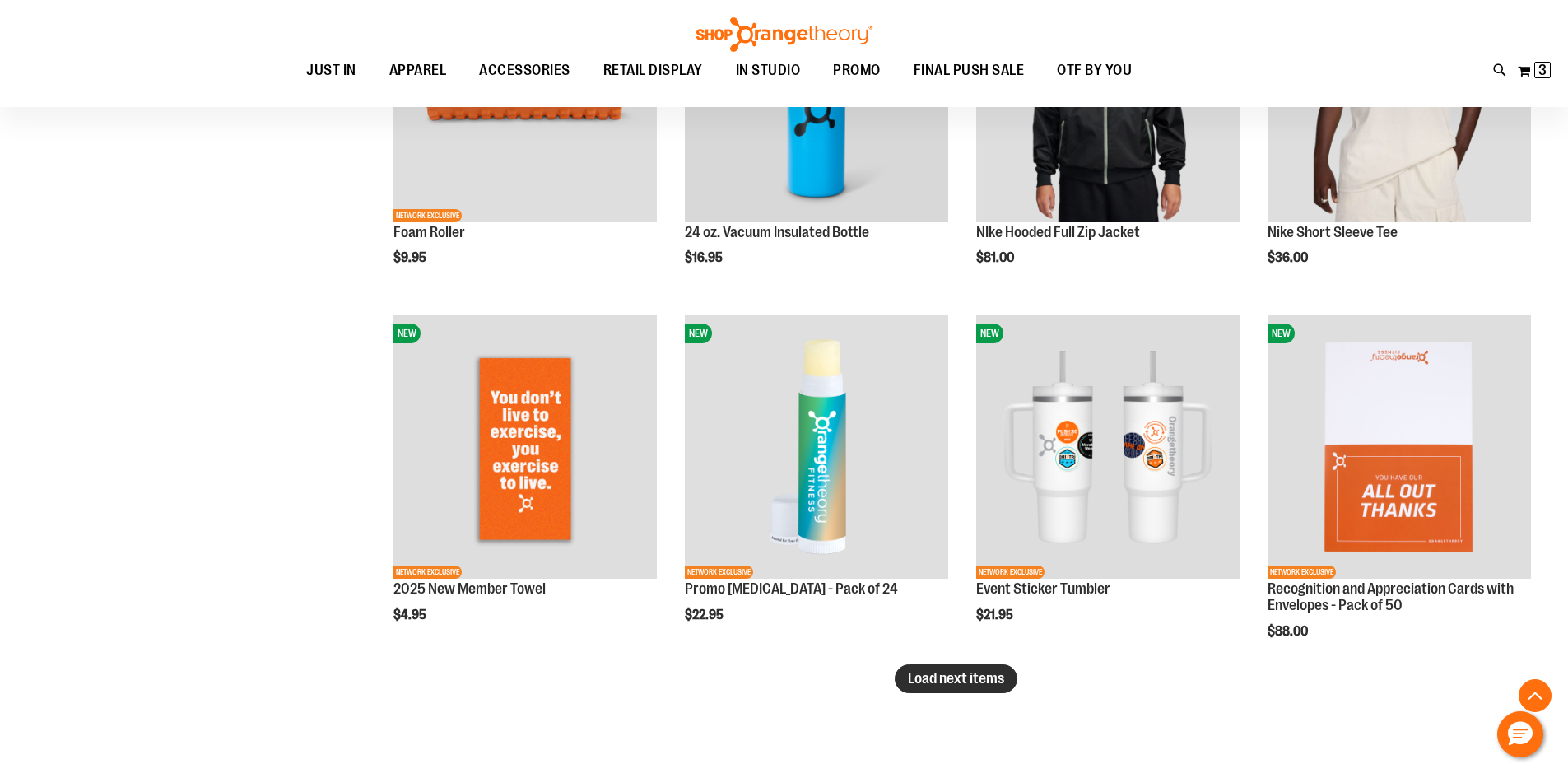
click at [958, 682] on span "Load next items" at bounding box center [956, 678] width 96 height 16
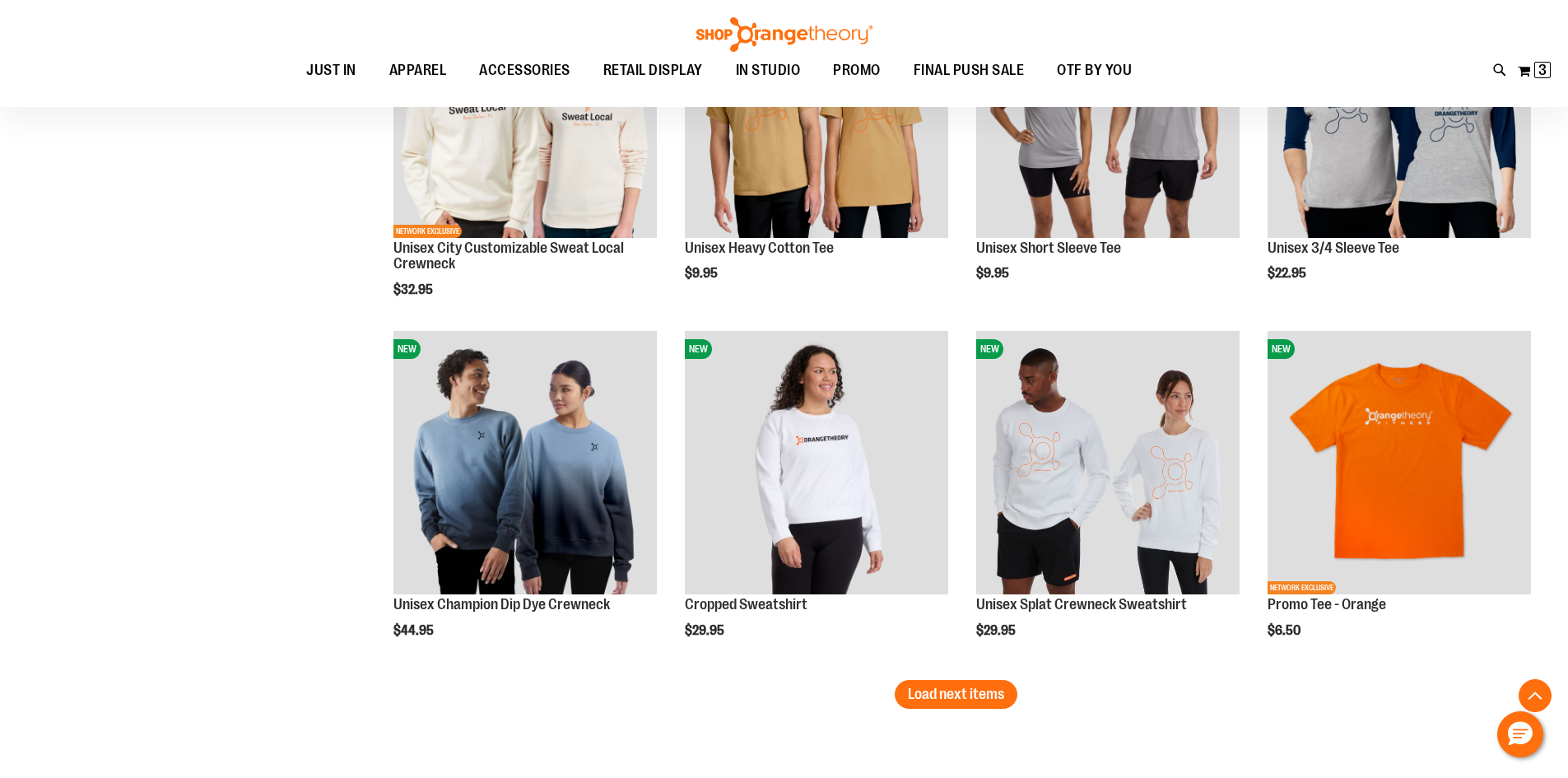
scroll to position [5016, 0]
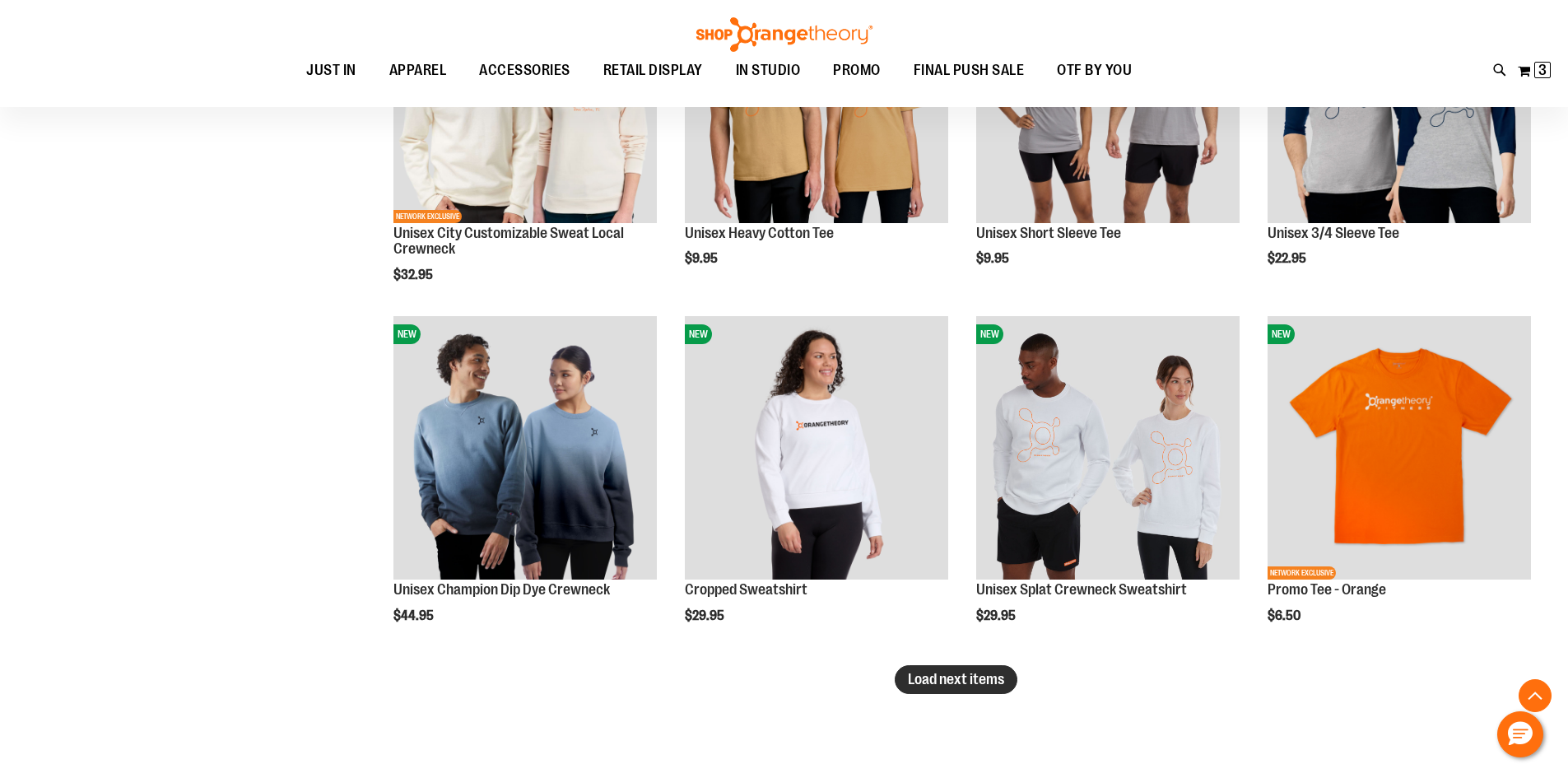
click at [969, 687] on span "Load next items" at bounding box center [956, 679] width 96 height 16
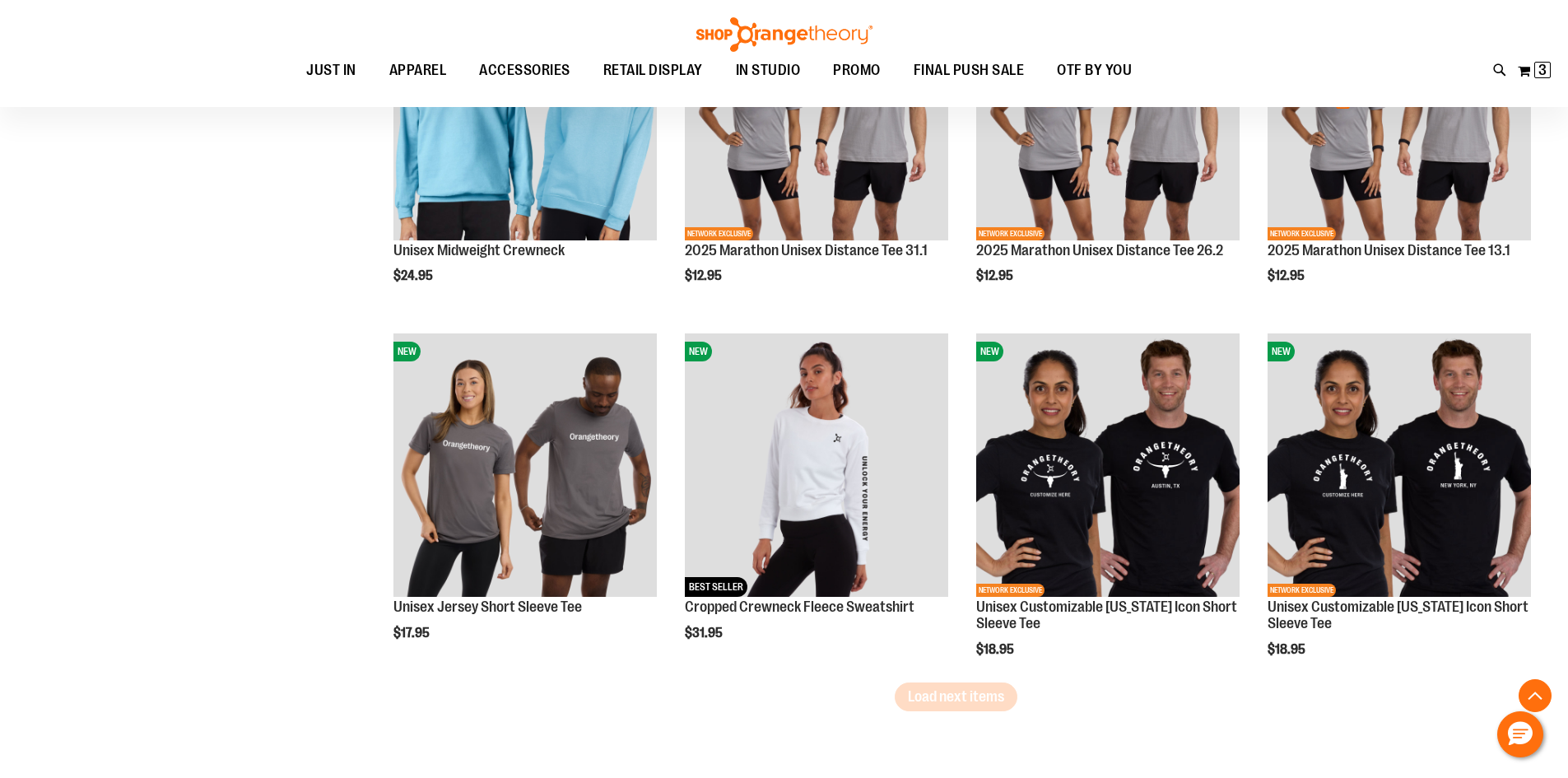
scroll to position [6087, 0]
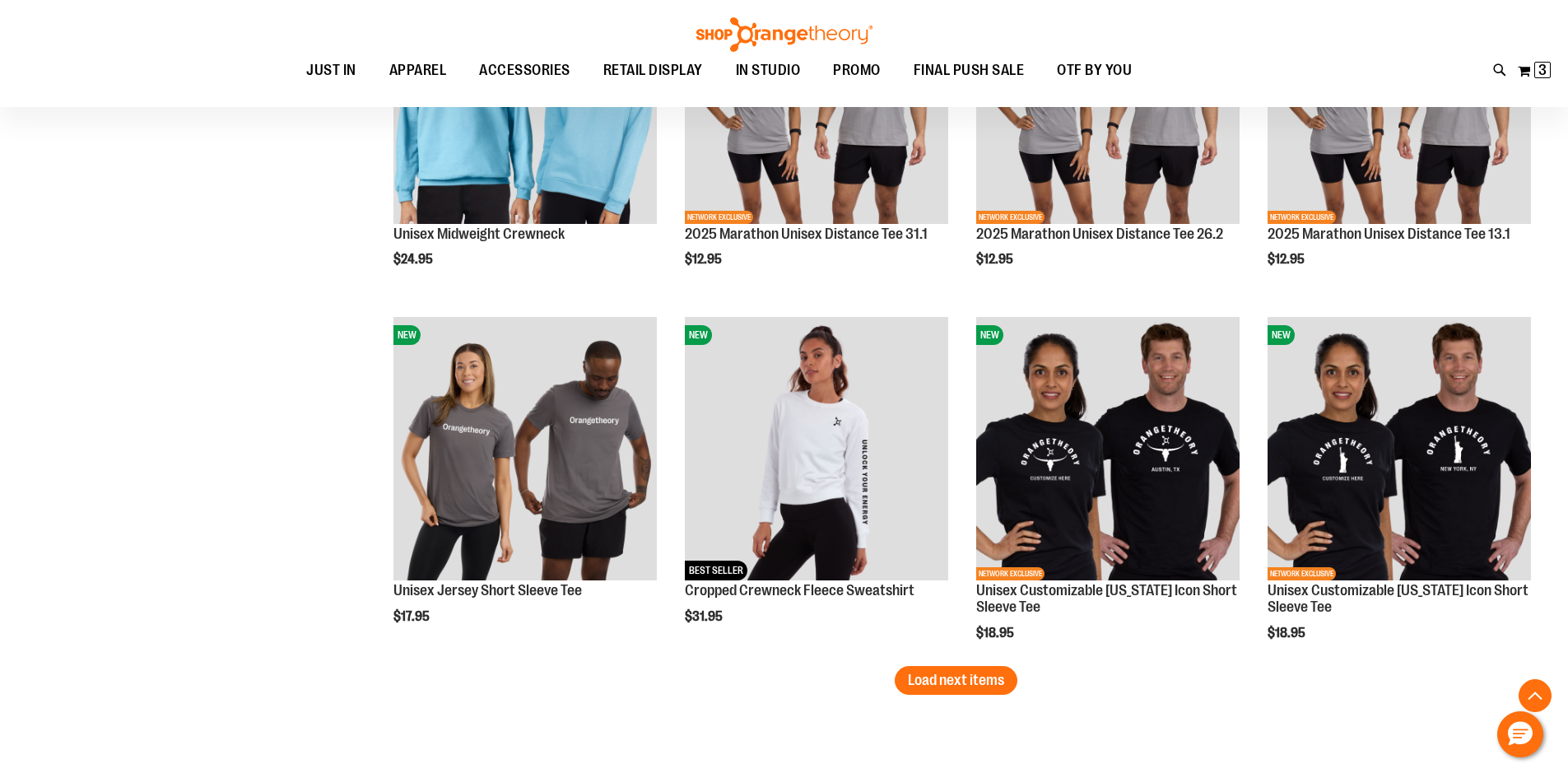
click at [965, 686] on span "Load next items" at bounding box center [956, 680] width 96 height 16
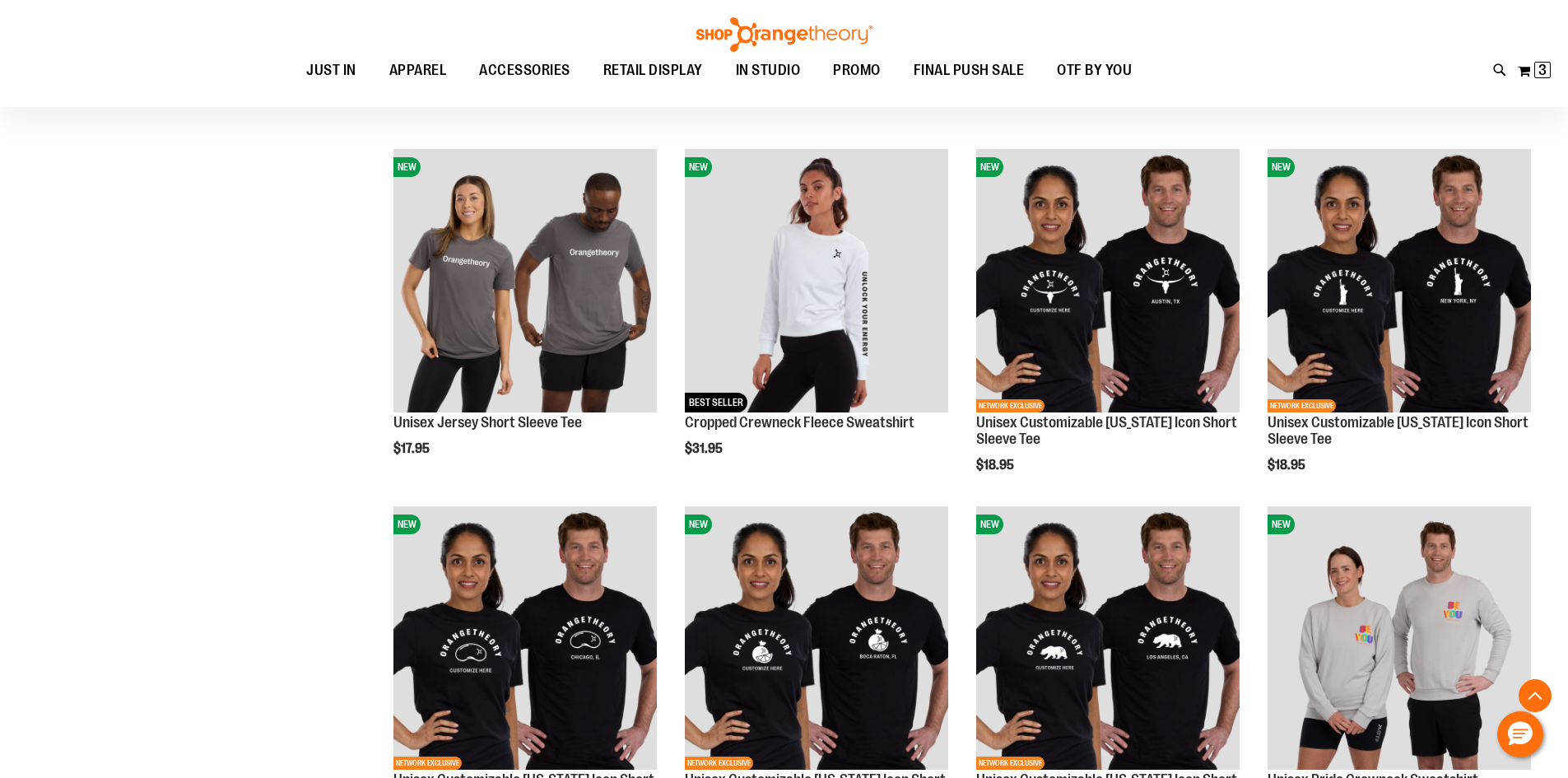
scroll to position [6334, 0]
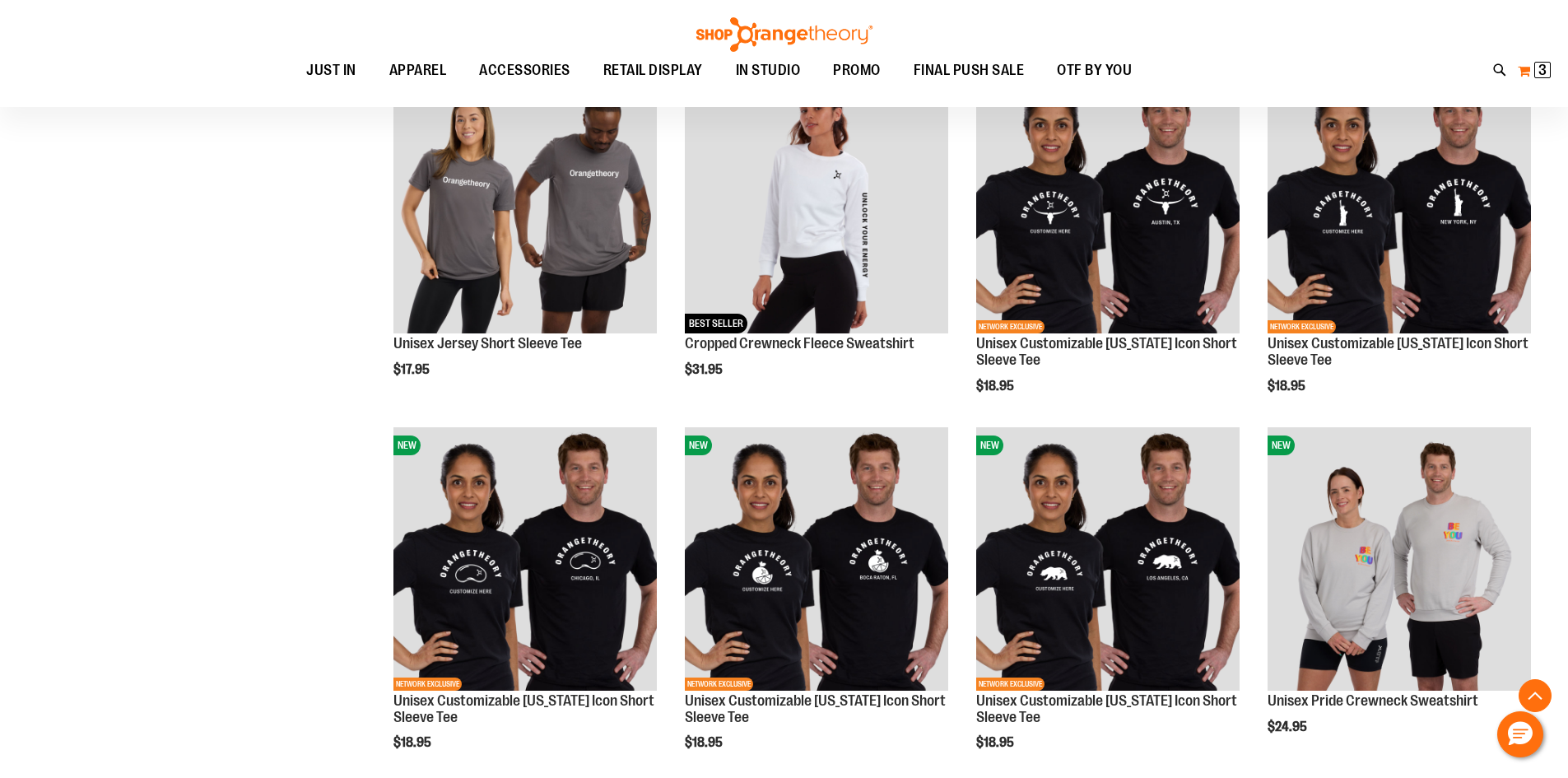
click at [1543, 74] on span "3" at bounding box center [1542, 69] width 9 height 16
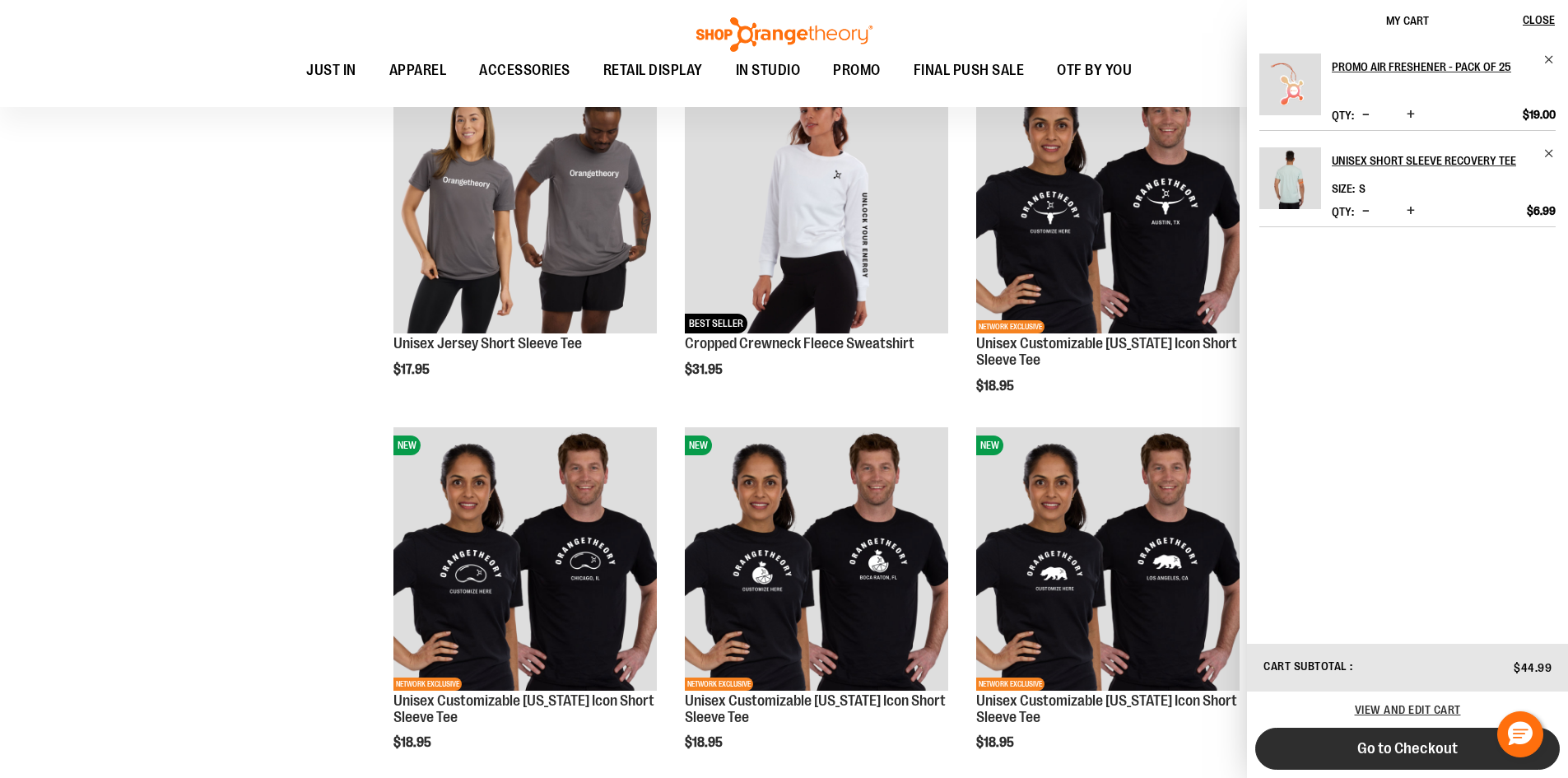
click at [1421, 753] on span "Go to Checkout" at bounding box center [1407, 748] width 100 height 18
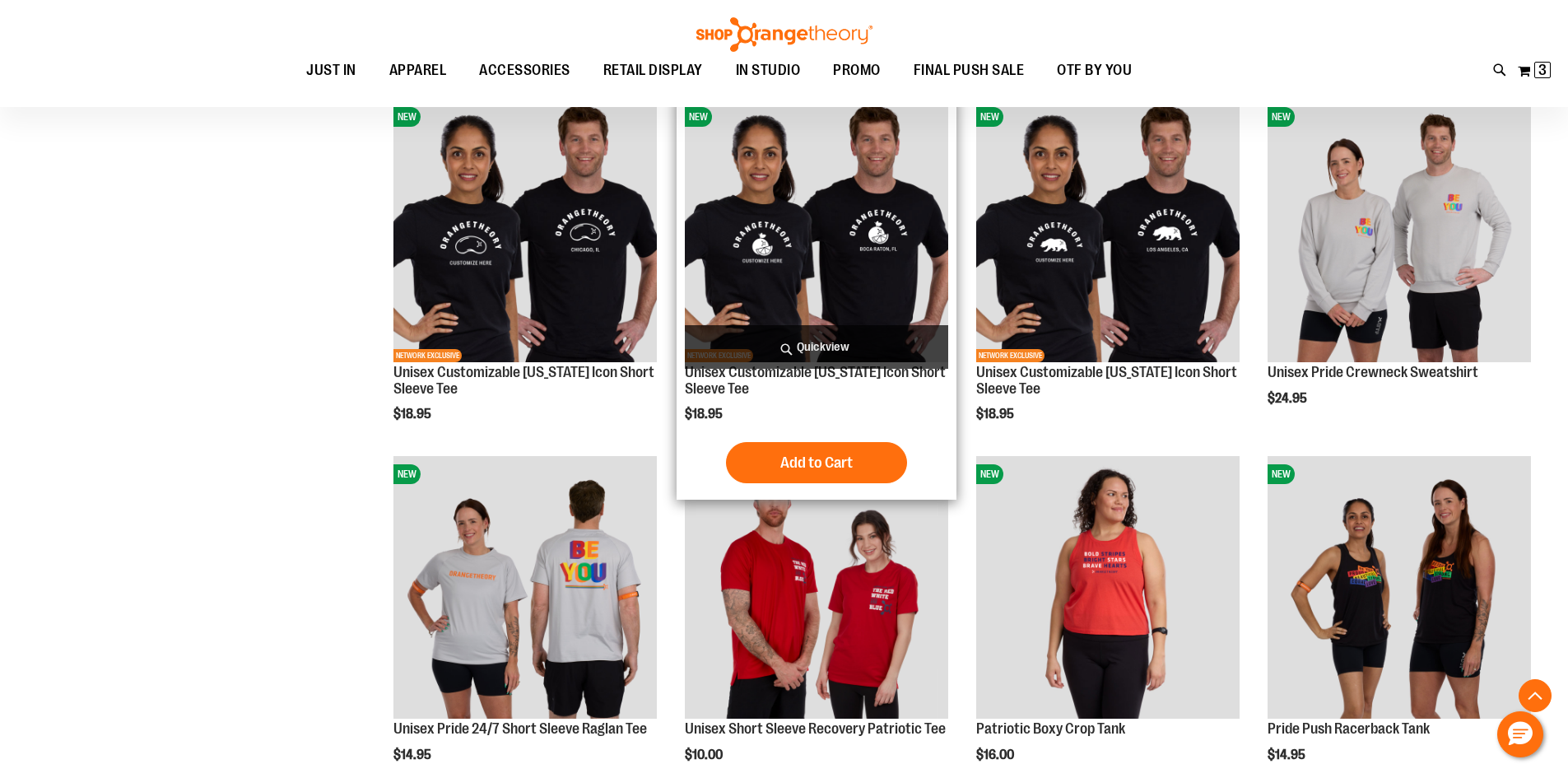
scroll to position [6663, 0]
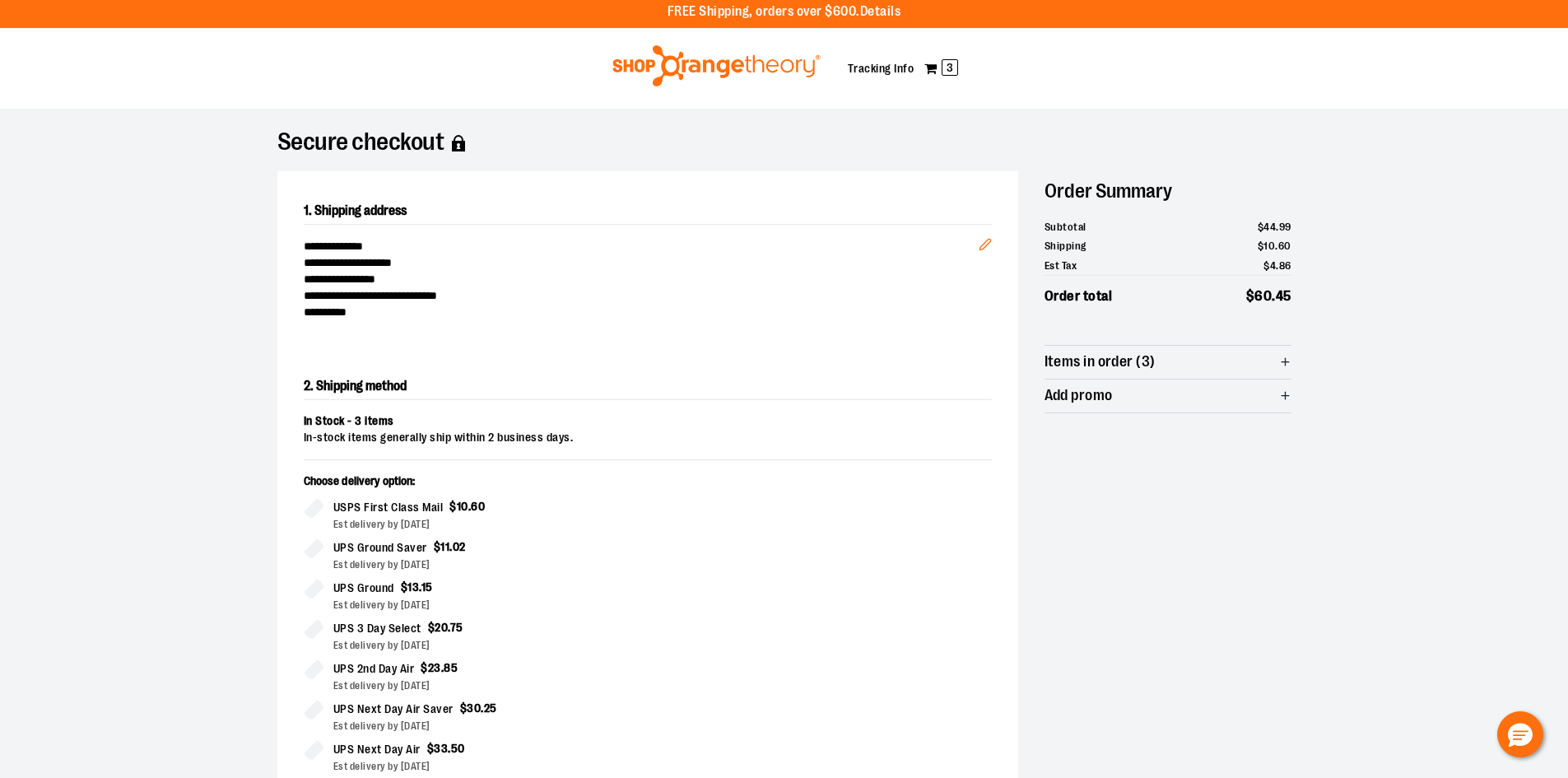
scroll to position [247, 0]
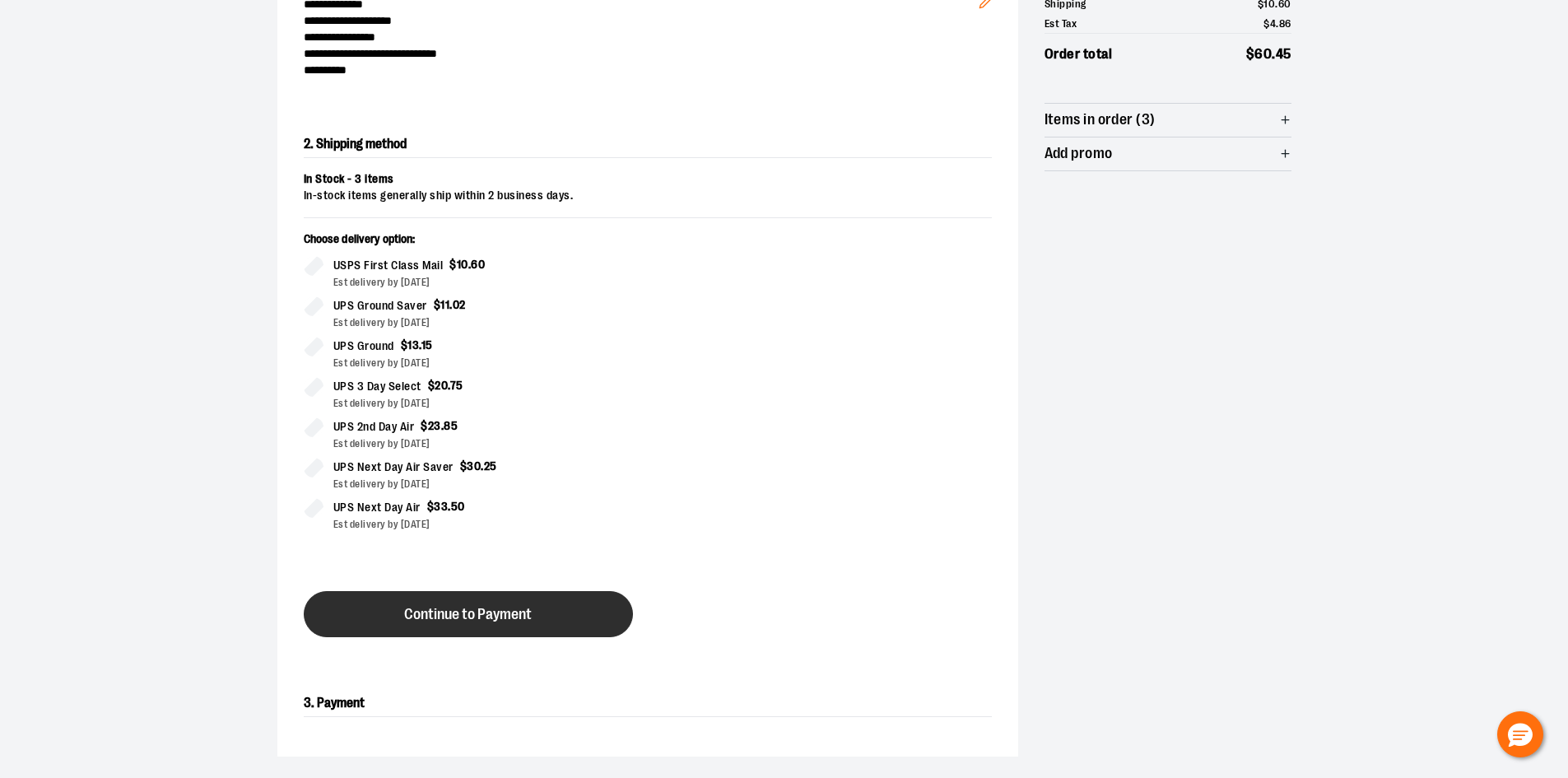
click at [396, 609] on button "Continue to Payment" at bounding box center [468, 614] width 329 height 46
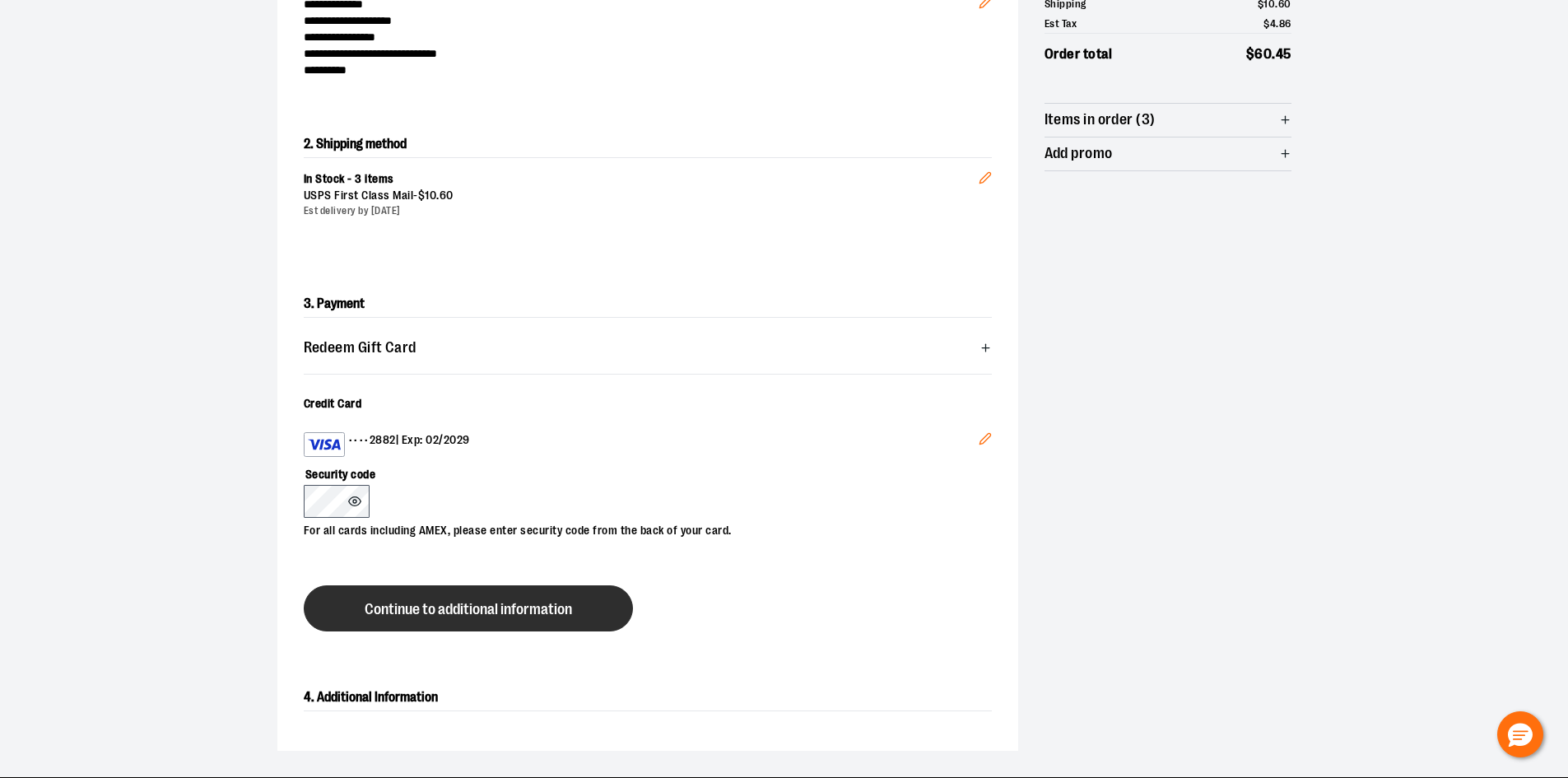
click at [370, 606] on span "Continue to additional information" at bounding box center [468, 609] width 207 height 15
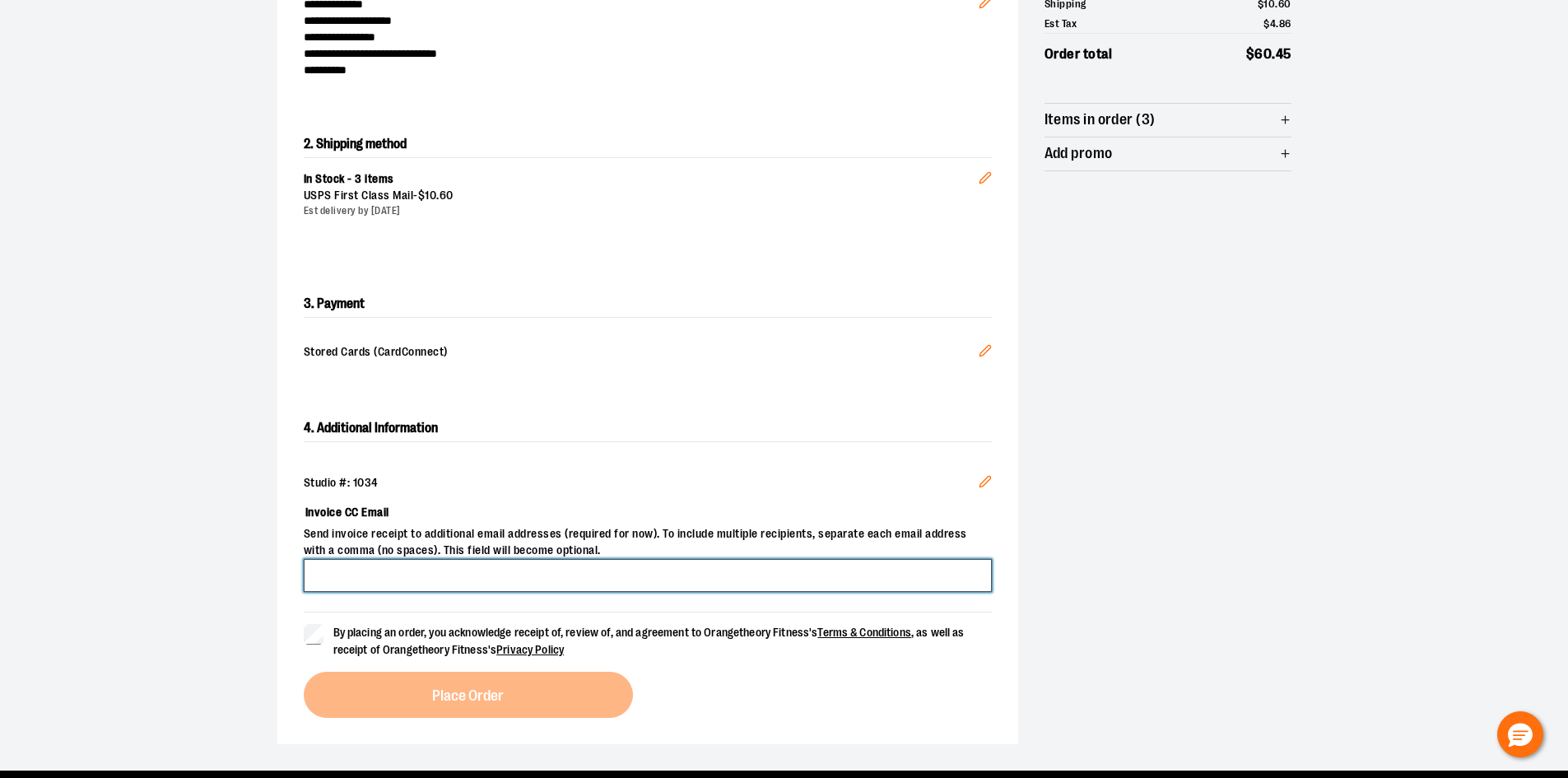
click at [402, 579] on input "Invoice CC Email" at bounding box center [647, 575] width 688 height 33
type input "**********"
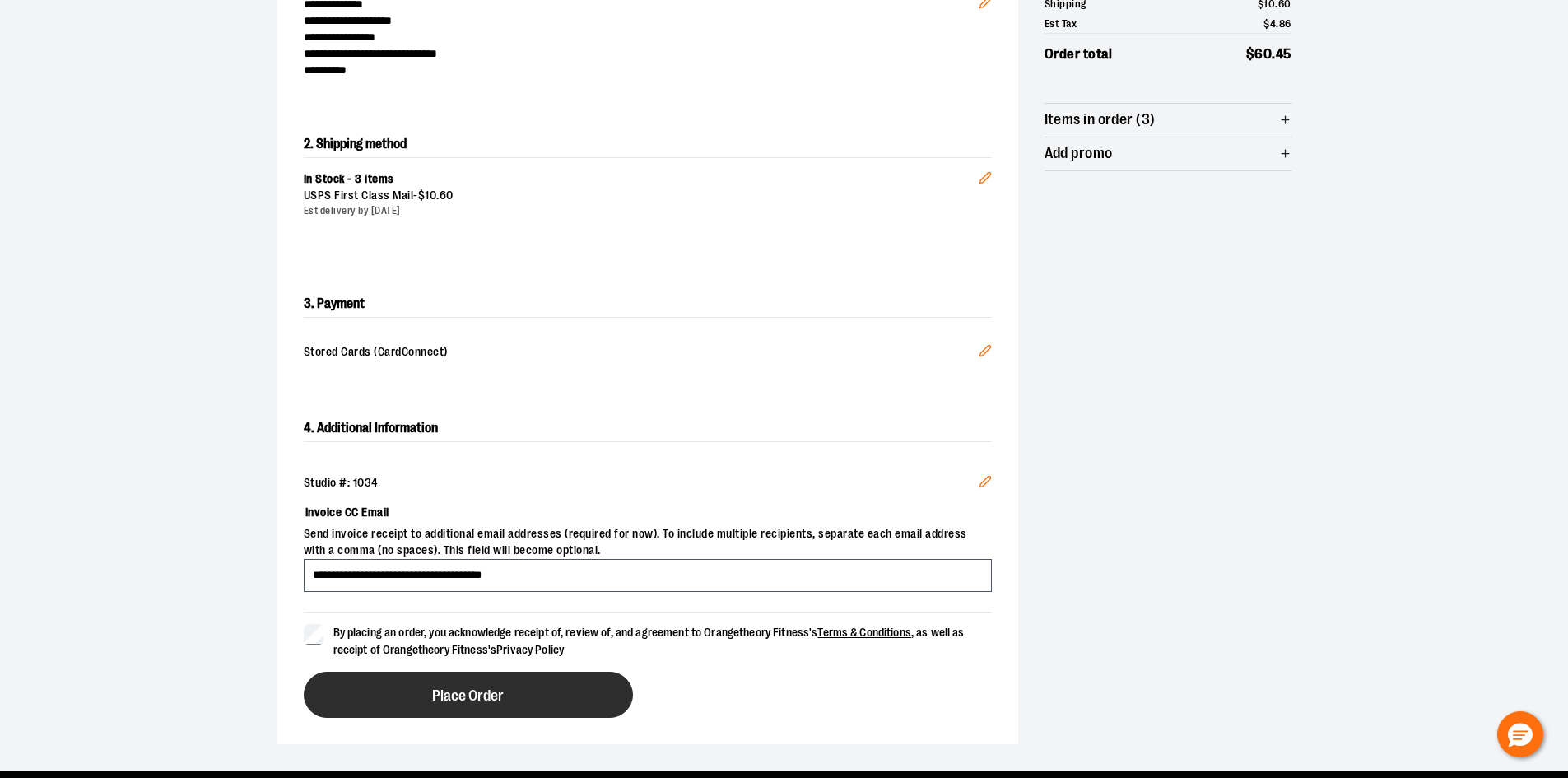
click at [349, 690] on button "Place Order" at bounding box center [468, 695] width 329 height 46
